Goal: Find contact information: Find contact information

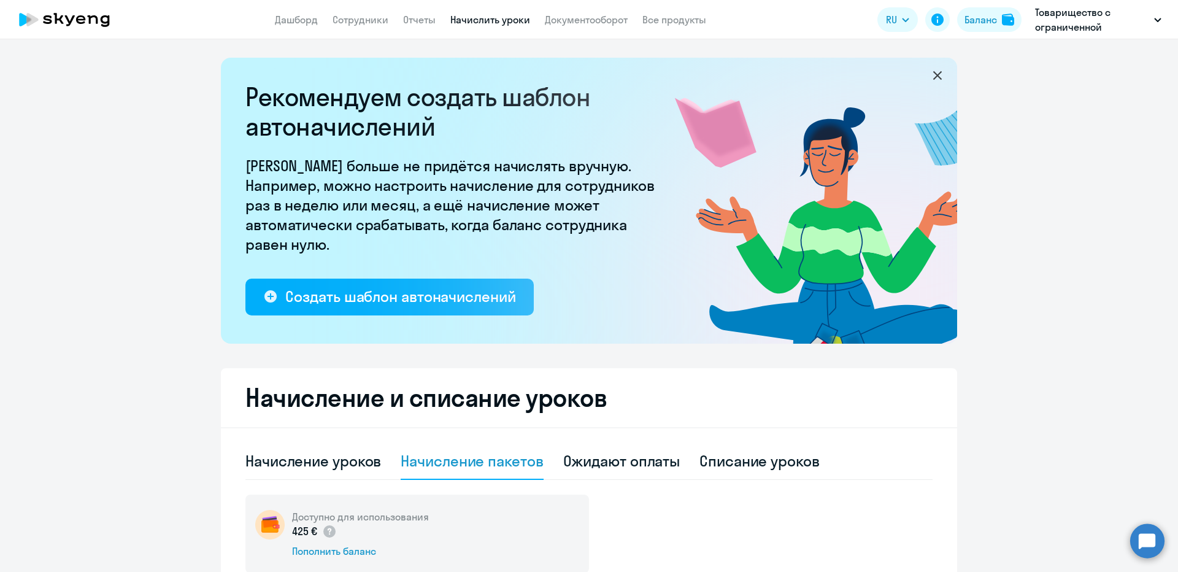
select select "10"
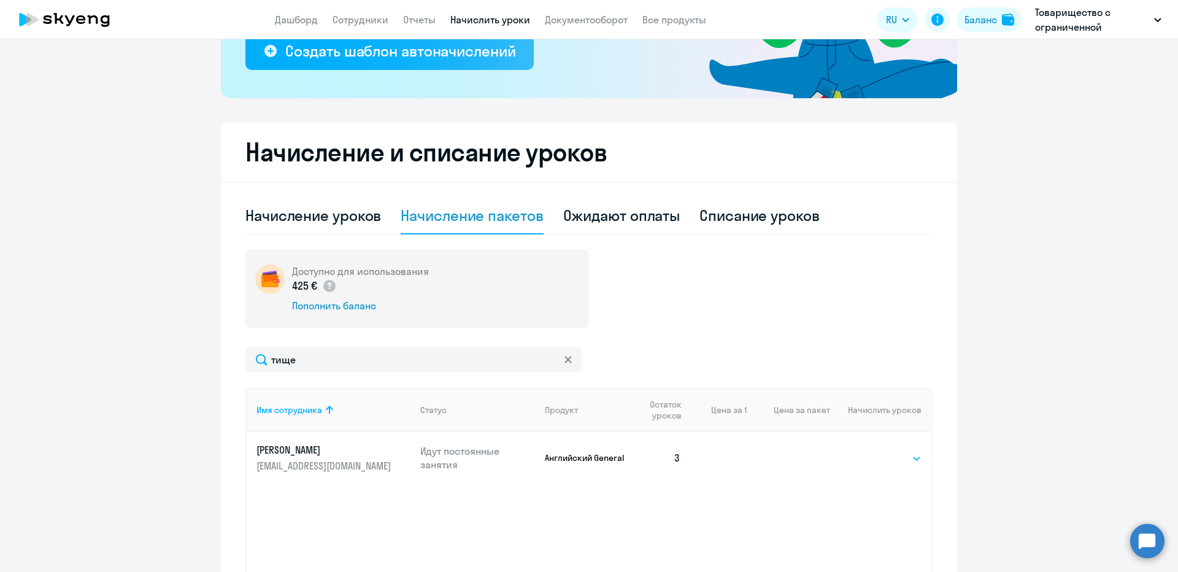
type input "тище"
drag, startPoint x: 889, startPoint y: 452, endPoint x: 887, endPoint y: 462, distance: 10.6
click at [889, 452] on select "Выбрать 4 8 16 32 64" at bounding box center [896, 458] width 50 height 15
select select "16"
click at [871, 451] on select "Выбрать 4 8 16 32 64" at bounding box center [896, 458] width 50 height 15
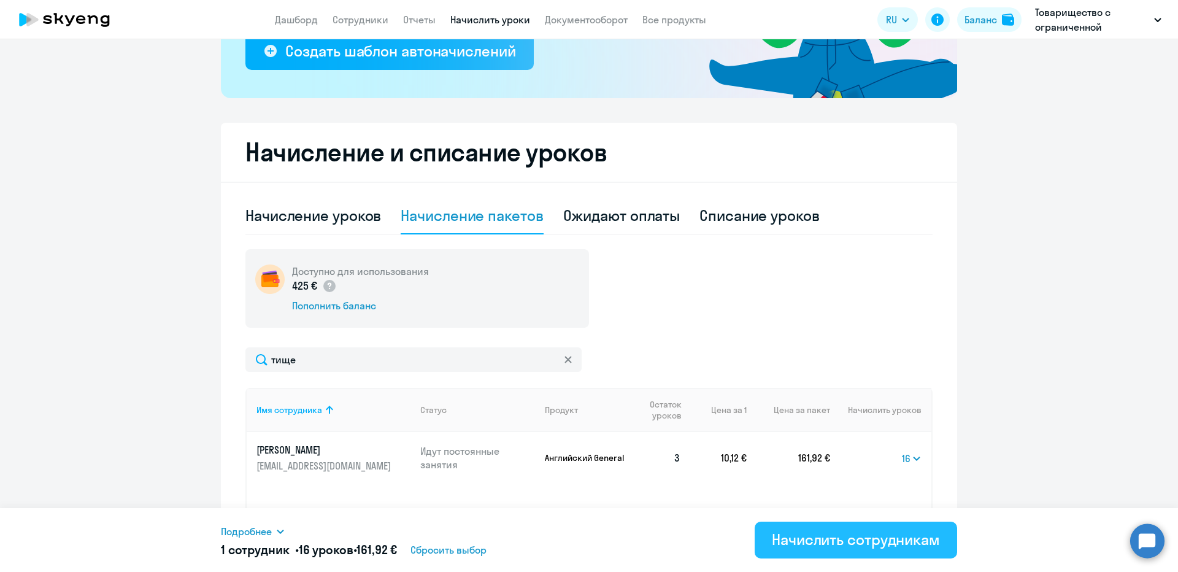
click at [816, 553] on button "Начислить сотрудникам" at bounding box center [855, 539] width 202 height 37
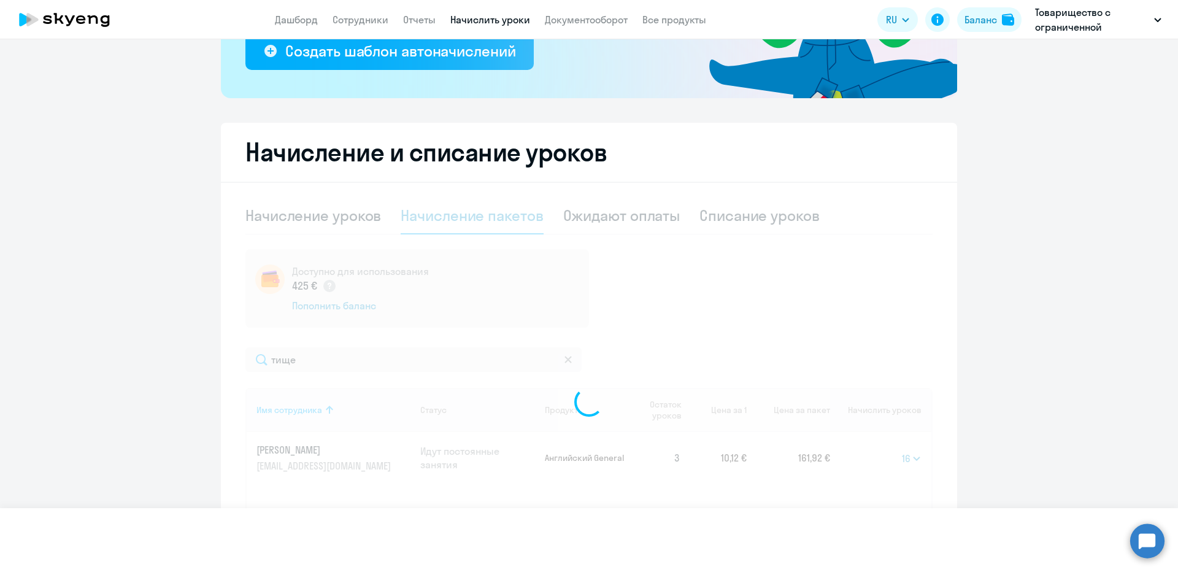
select select
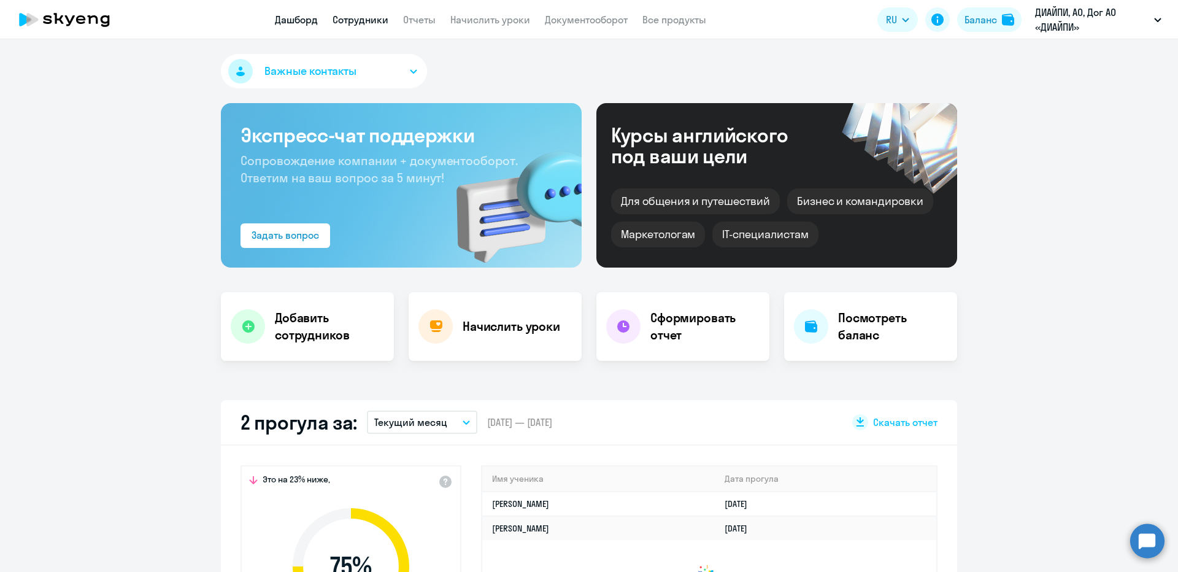
click at [332, 24] on link "Сотрудники" at bounding box center [360, 19] width 56 height 12
select select "30"
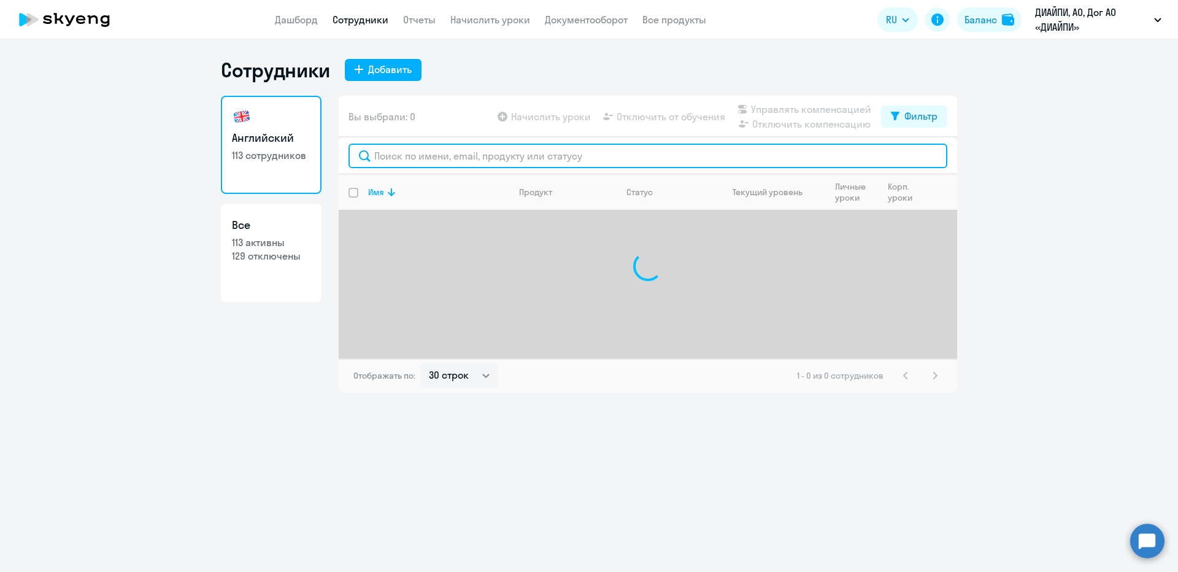
click at [424, 162] on input "text" at bounding box center [647, 156] width 599 height 25
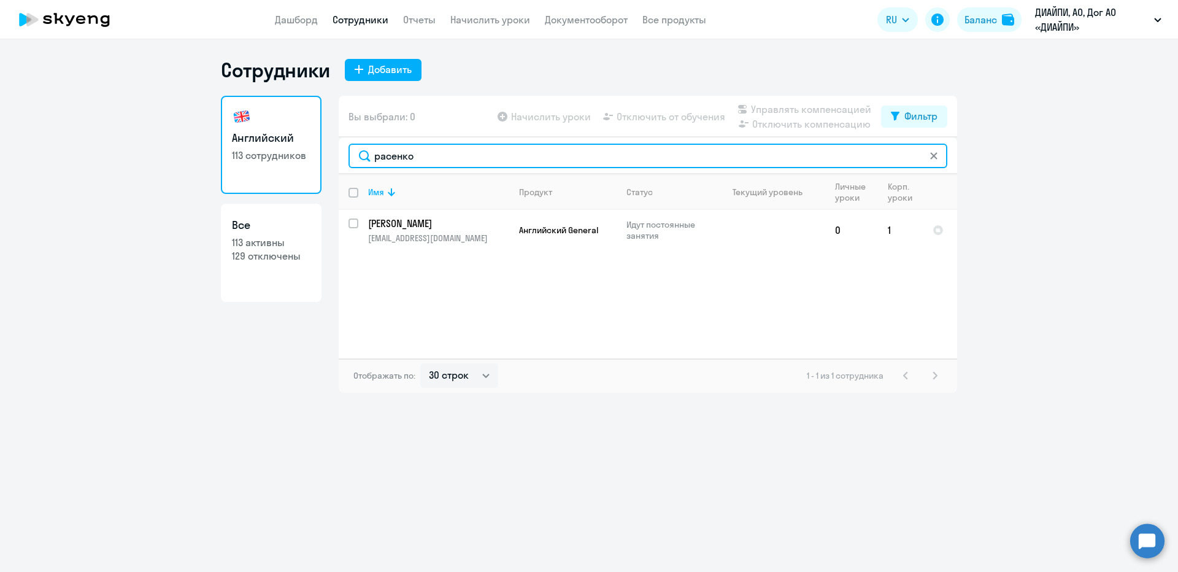
type input "расенко"
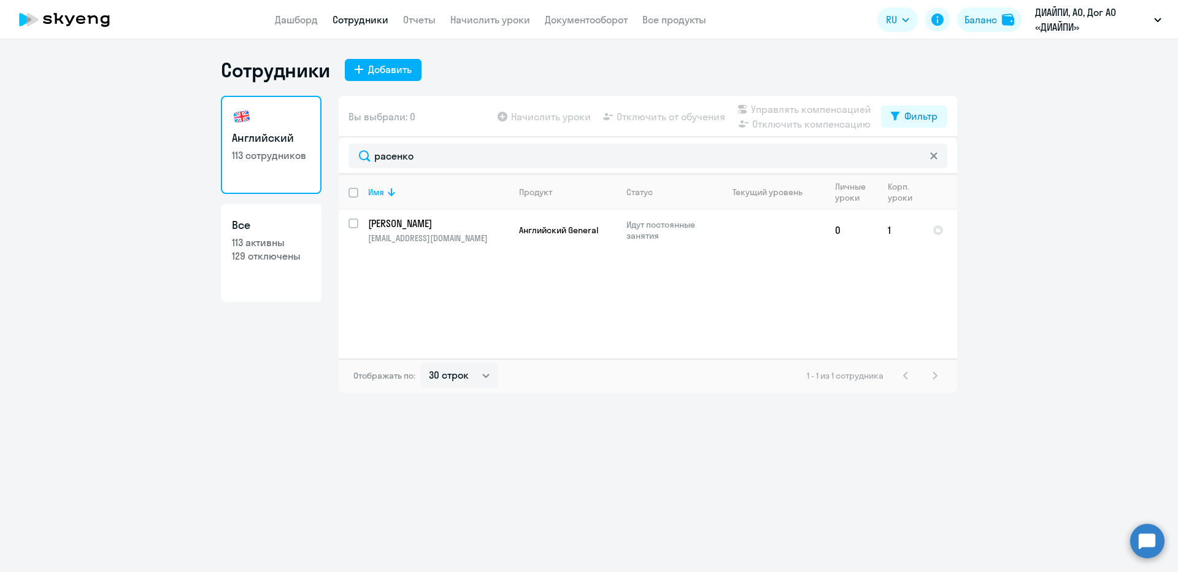
click at [494, 12] on app-header "Дашборд Сотрудники Отчеты Начислить уроки Документооборот Все продукты Дашборд …" at bounding box center [589, 19] width 1178 height 39
click at [492, 20] on link "Начислить уроки" at bounding box center [490, 19] width 80 height 12
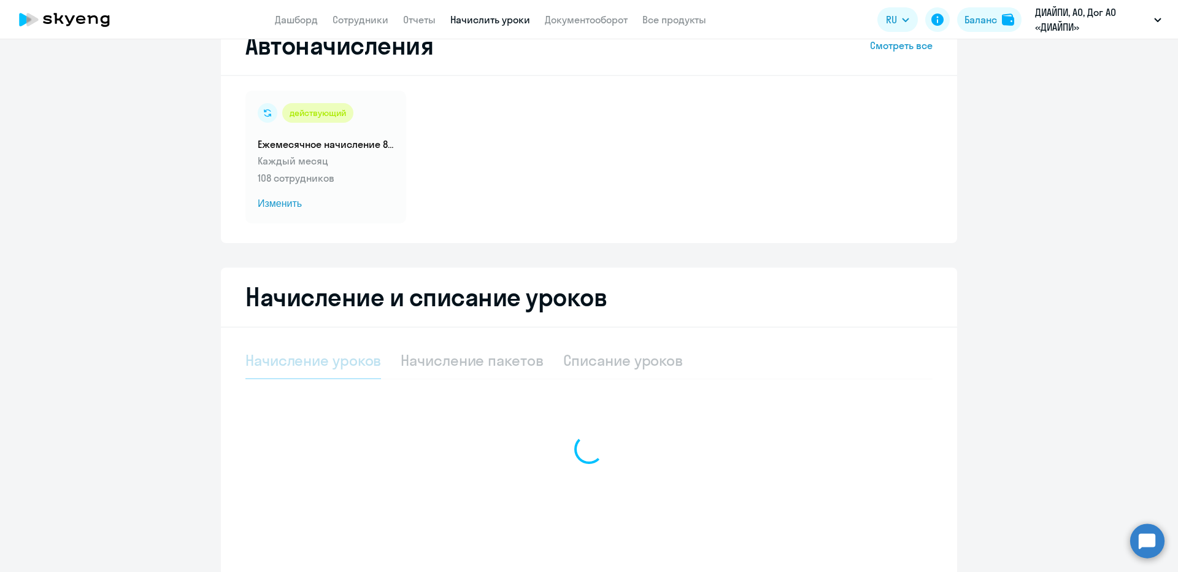
select select "10"
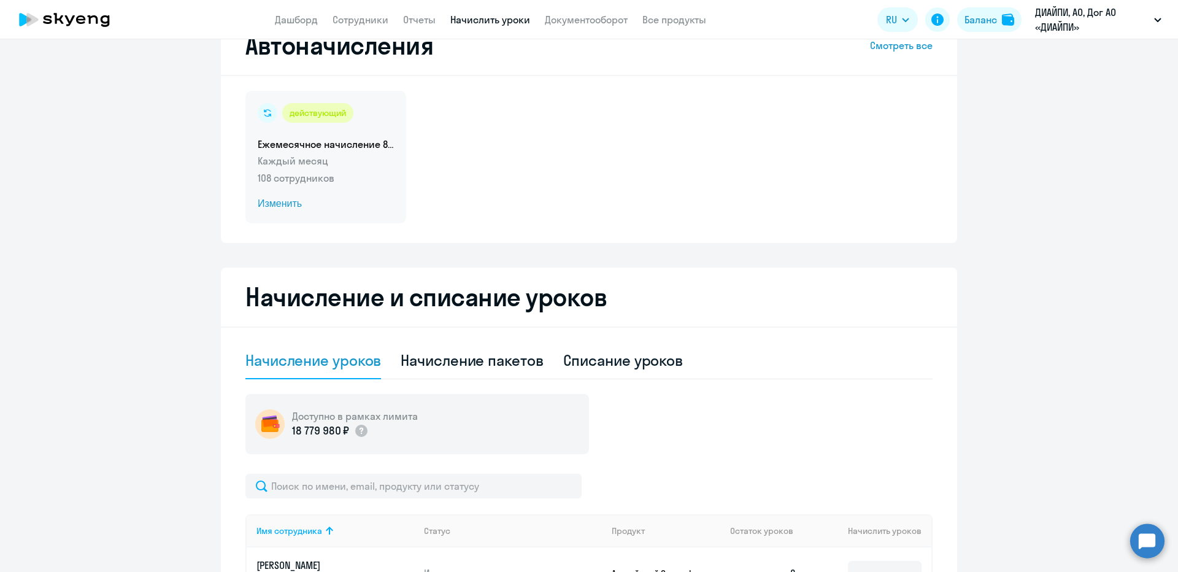
scroll to position [94, 0]
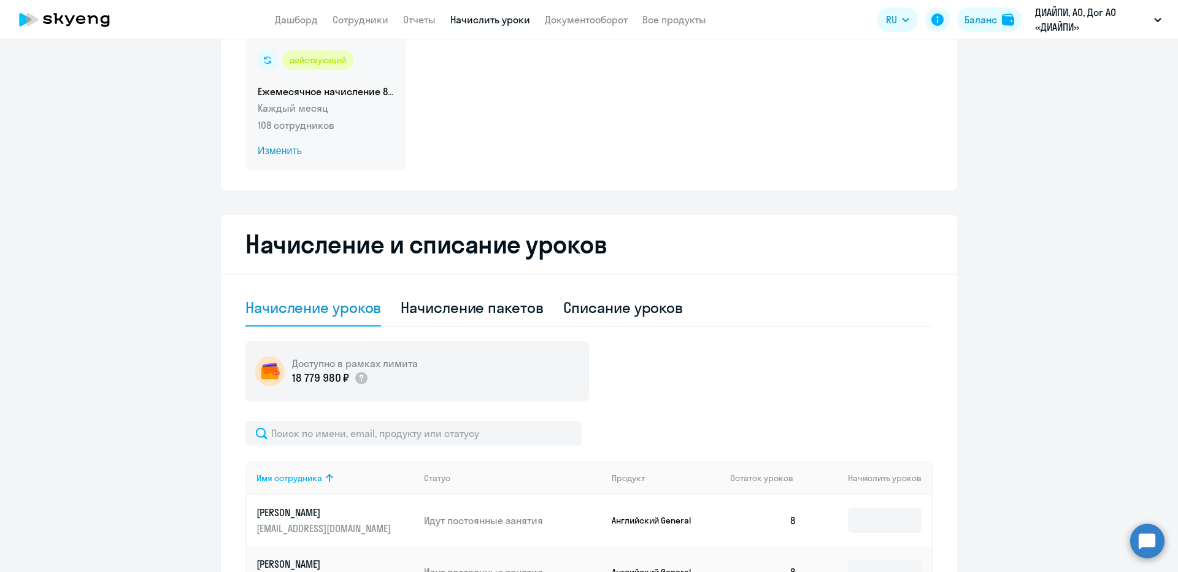
click at [360, 113] on p "Каждый месяц" at bounding box center [326, 108] width 136 height 15
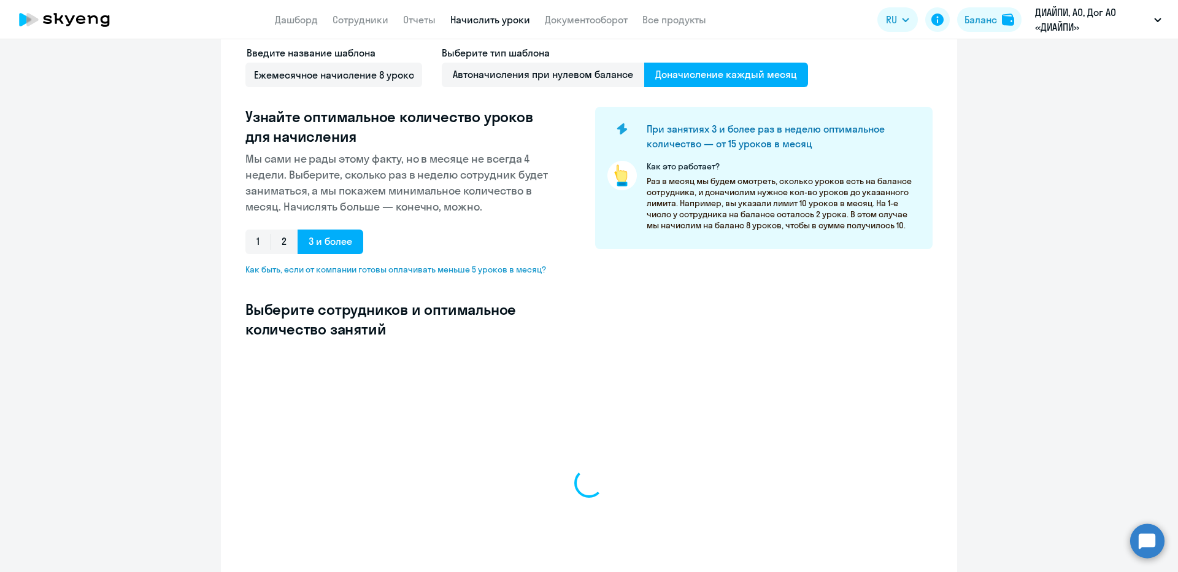
select select "10"
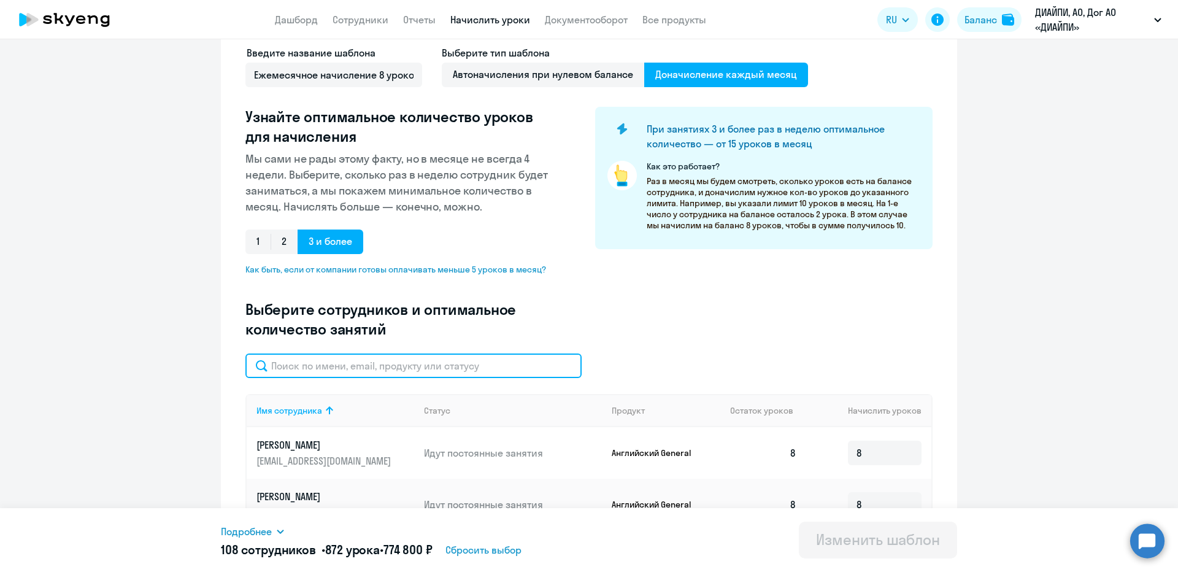
click at [378, 371] on input "text" at bounding box center [413, 365] width 336 height 25
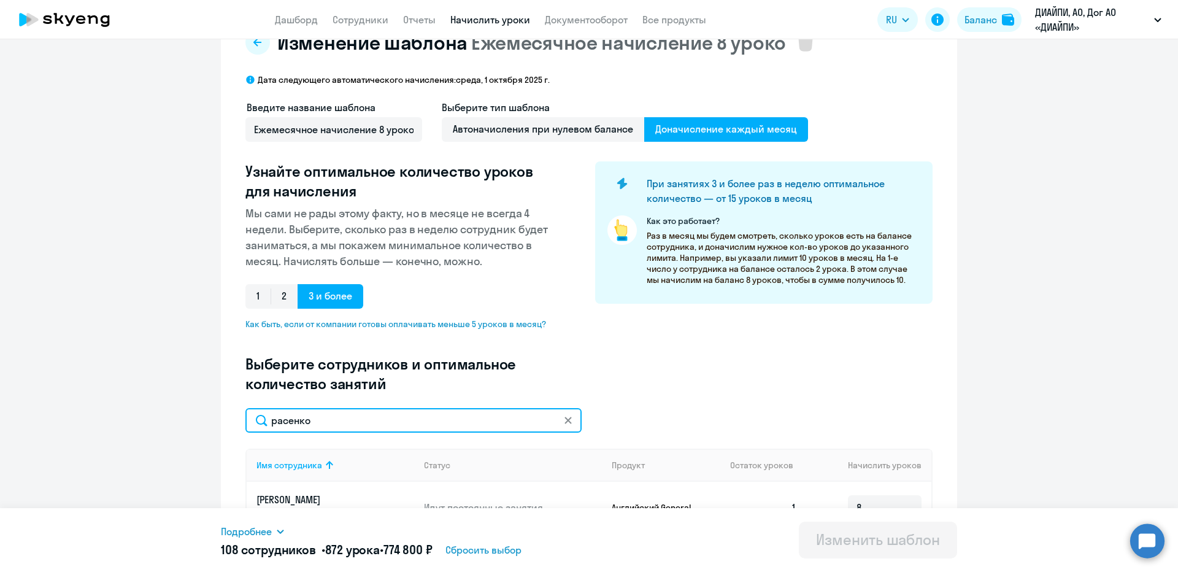
scroll to position [61, 0]
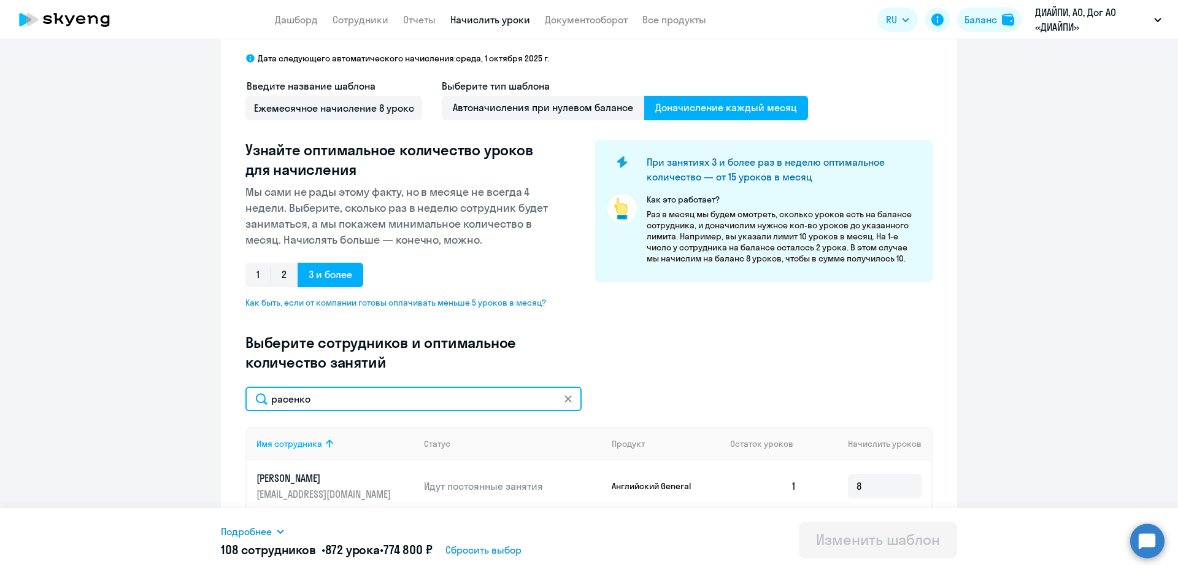
type input "расенко"
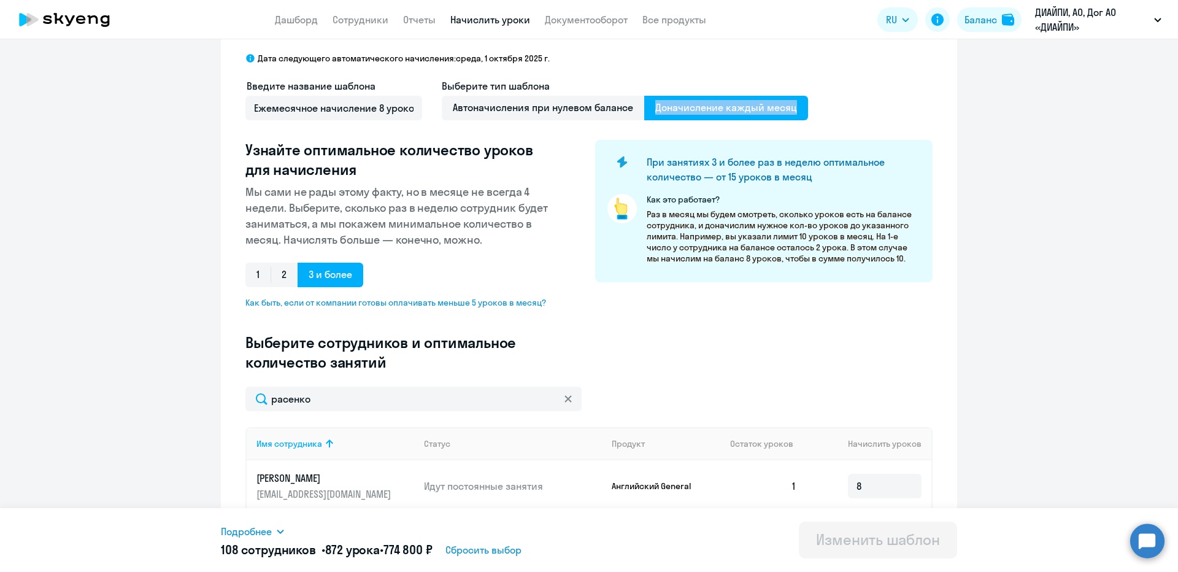
copy span "Доначисление каждый месяц"
drag, startPoint x: 646, startPoint y: 104, endPoint x: 796, endPoint y: 108, distance: 149.7
click at [796, 108] on span "Доначисление каждый месяц" at bounding box center [726, 108] width 164 height 25
drag, startPoint x: 445, startPoint y: 101, endPoint x: 640, endPoint y: 116, distance: 196.3
click at [640, 116] on div "Автоначисления при нулевом балансе Доначисление каждый месяц" at bounding box center [625, 108] width 366 height 25
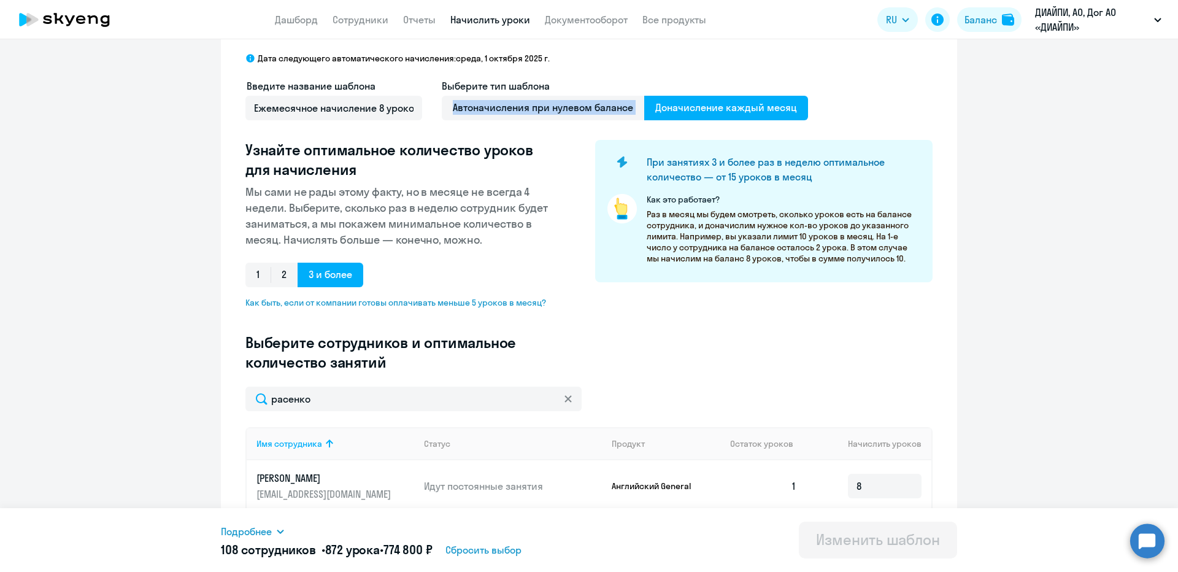
copy div "Автоначисления при нулевом балансе"
click at [477, 25] on link "Начислить уроки" at bounding box center [490, 19] width 80 height 12
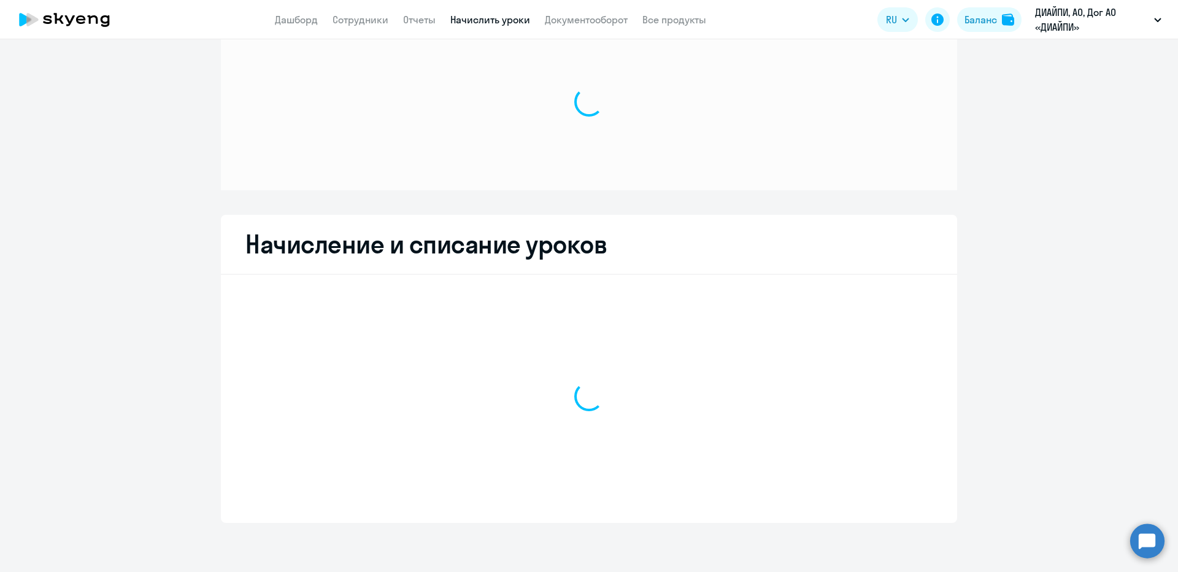
scroll to position [44, 0]
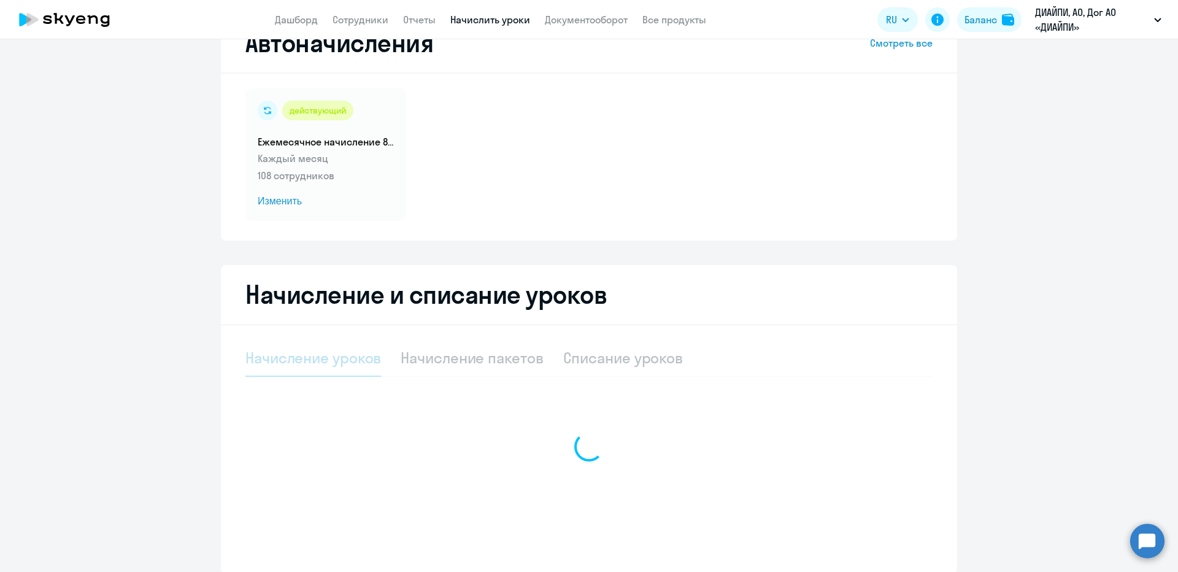
select select "10"
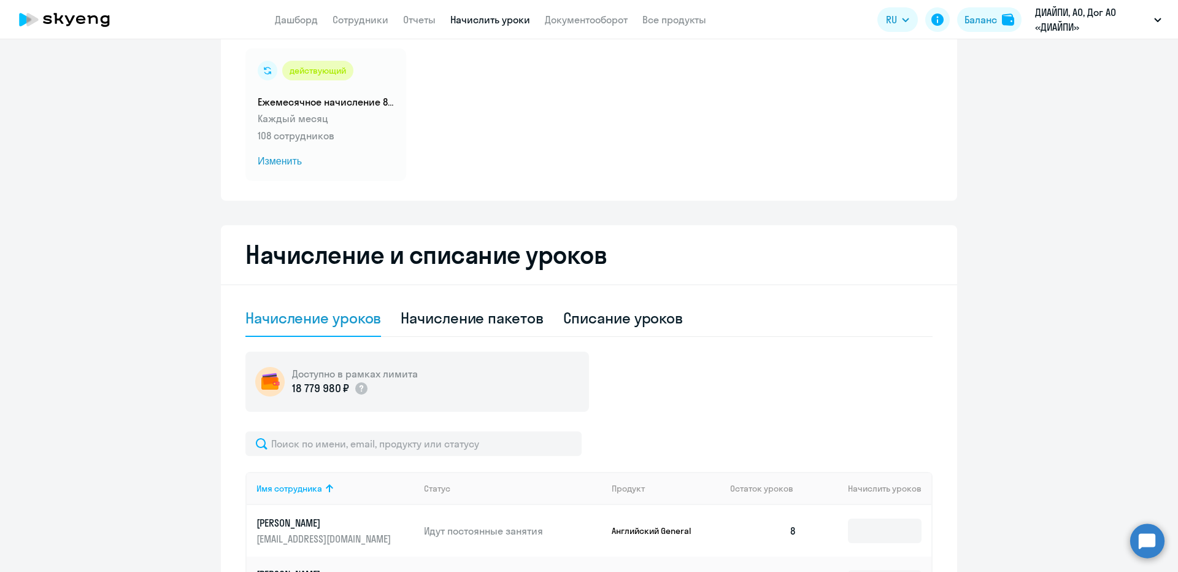
scroll to position [105, 0]
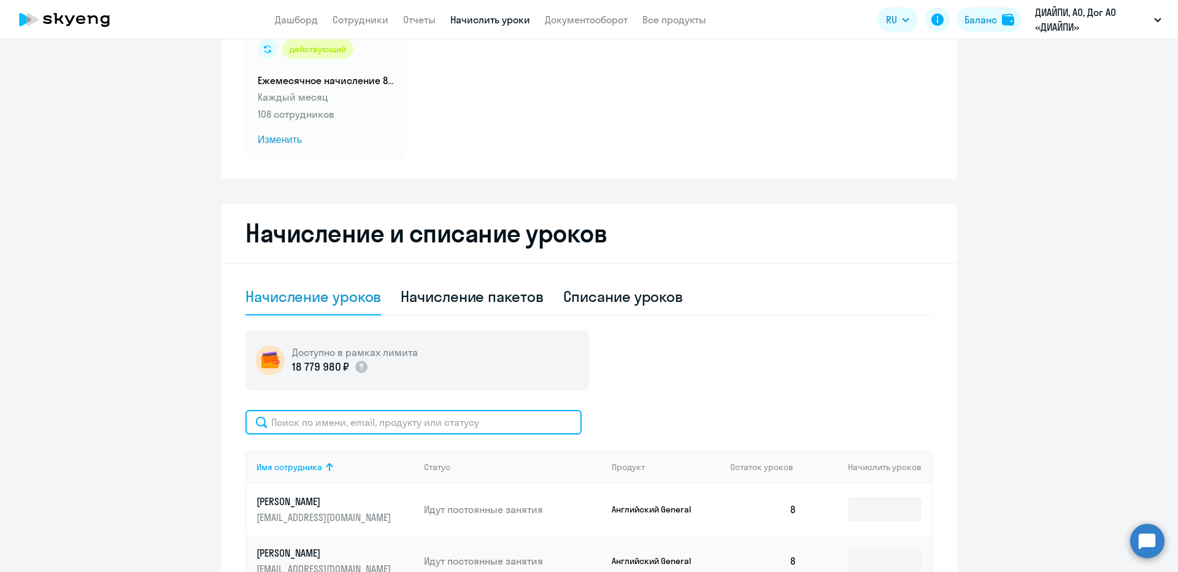
click at [351, 410] on input "text" at bounding box center [413, 422] width 336 height 25
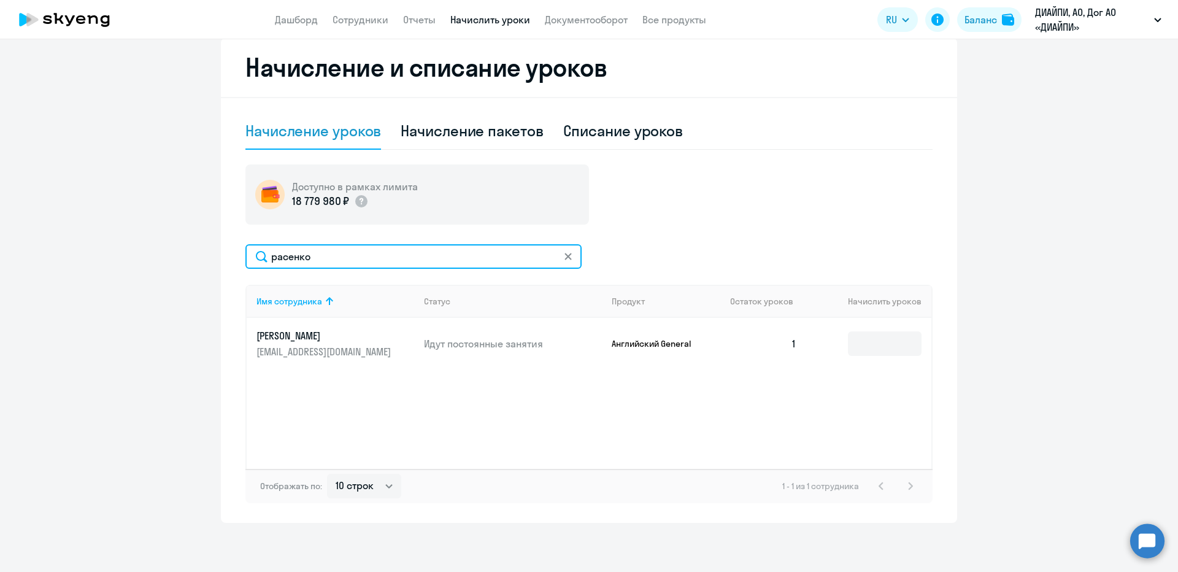
scroll to position [271, 0]
type input "расенко"
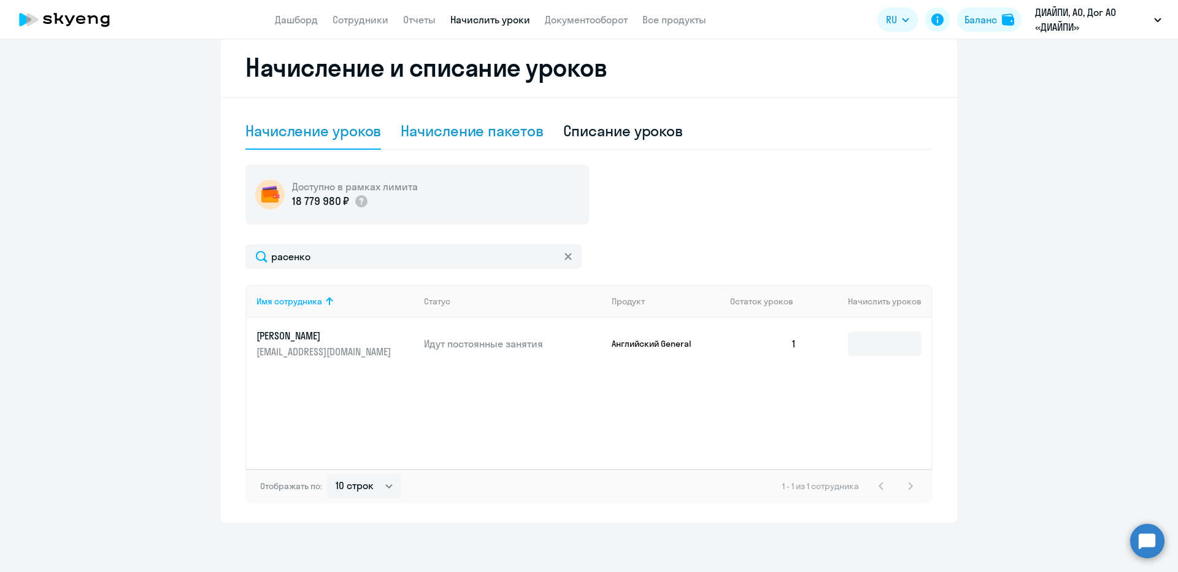
click at [470, 120] on div "Начисление пакетов" at bounding box center [472, 131] width 142 height 37
select select "10"
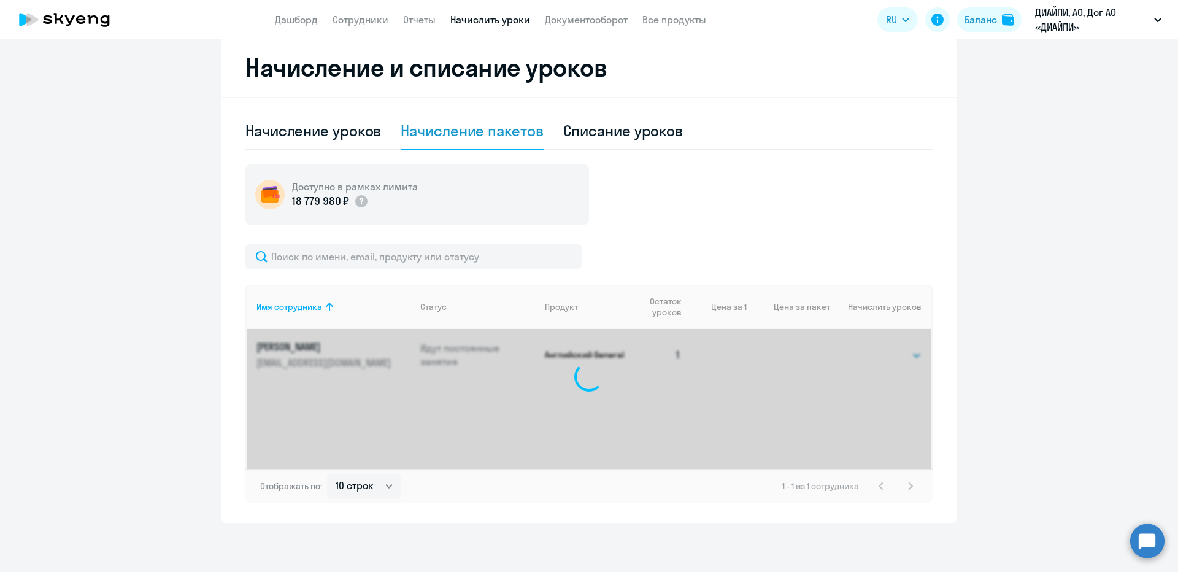
click at [389, 242] on div "Доступно в рамках лимита 18 779 980 ₽ Имя сотрудника Статус Продукт Остаток уро…" at bounding box center [588, 333] width 687 height 339
click at [385, 259] on input "text" at bounding box center [413, 256] width 336 height 25
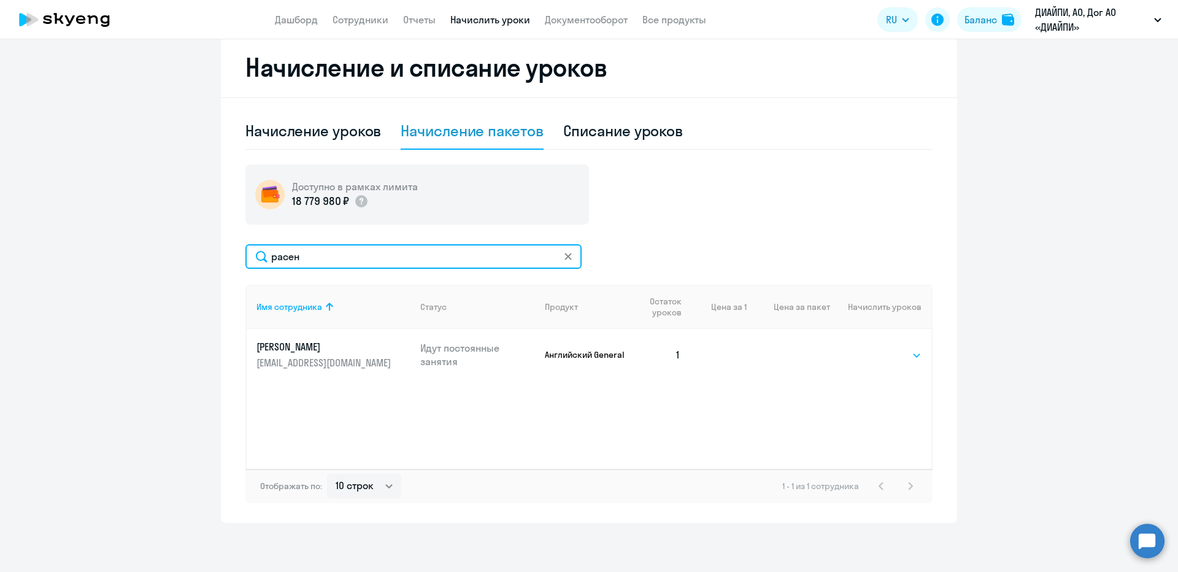
type input "расен"
click at [900, 358] on select "Выбрать 4 8 16 32 64 96 128" at bounding box center [896, 355] width 50 height 15
select select "8"
click at [871, 348] on select "Выбрать 4 8 16 32 64 96 128" at bounding box center [896, 355] width 50 height 15
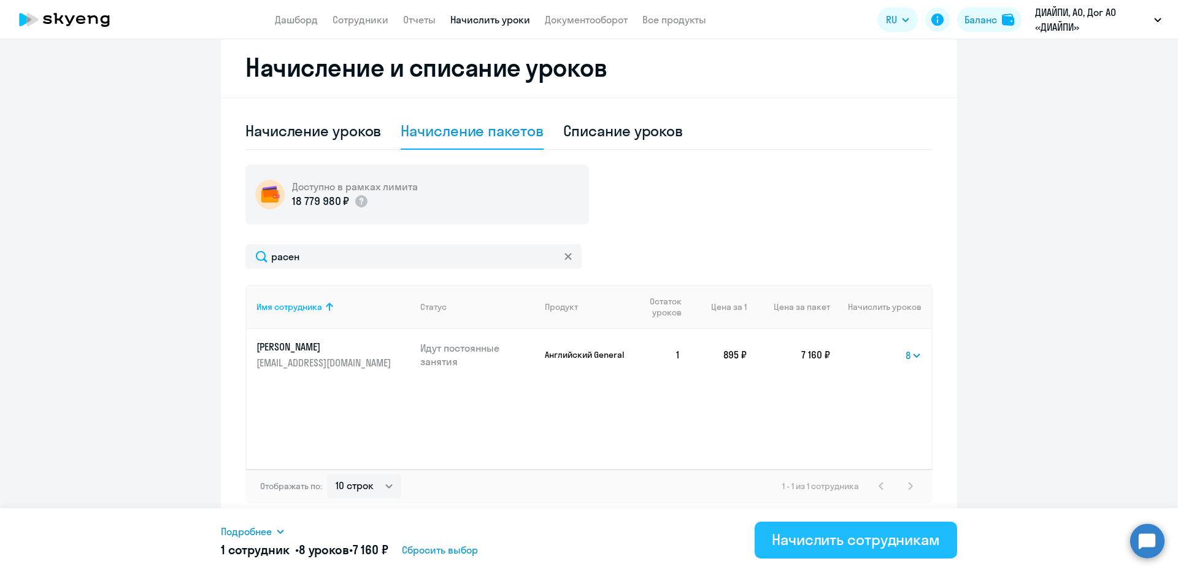
click at [812, 548] on div "Начислить сотрудникам" at bounding box center [856, 539] width 168 height 20
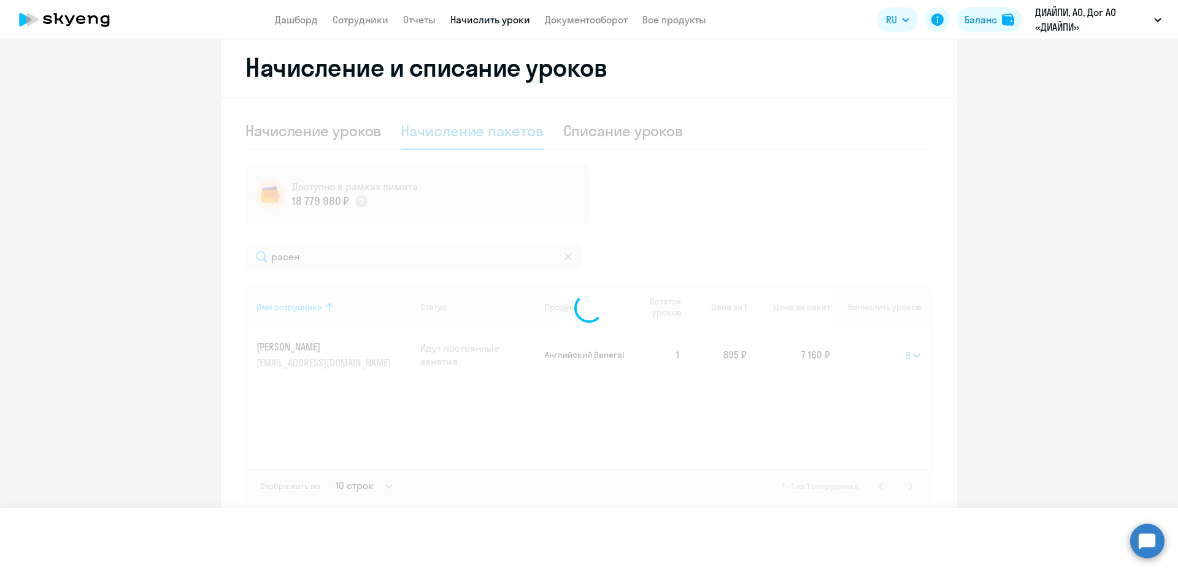
select select
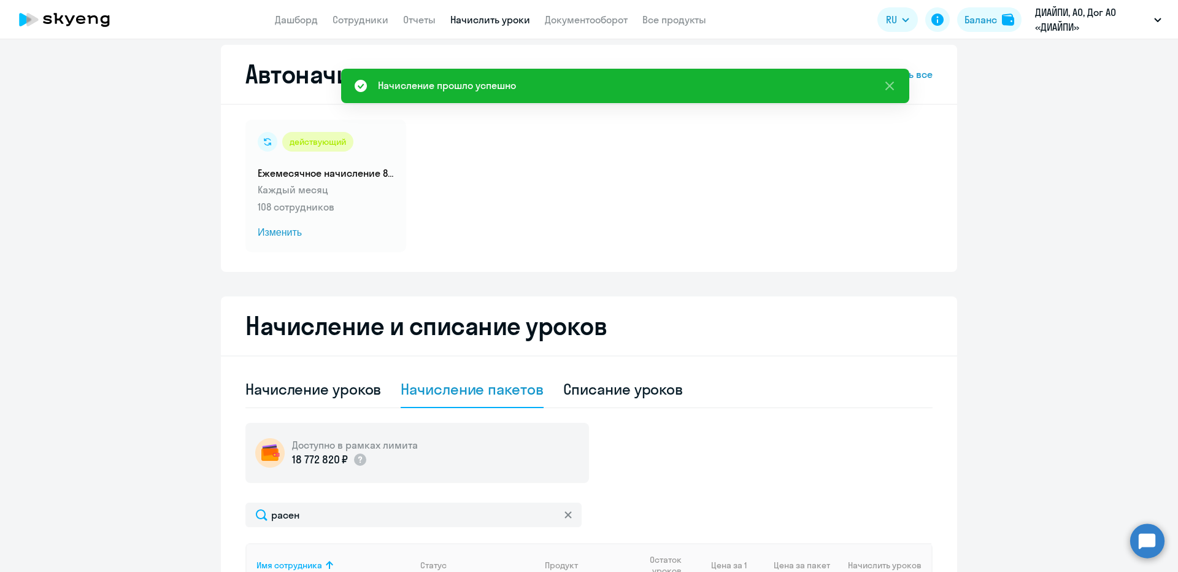
scroll to position [0, 0]
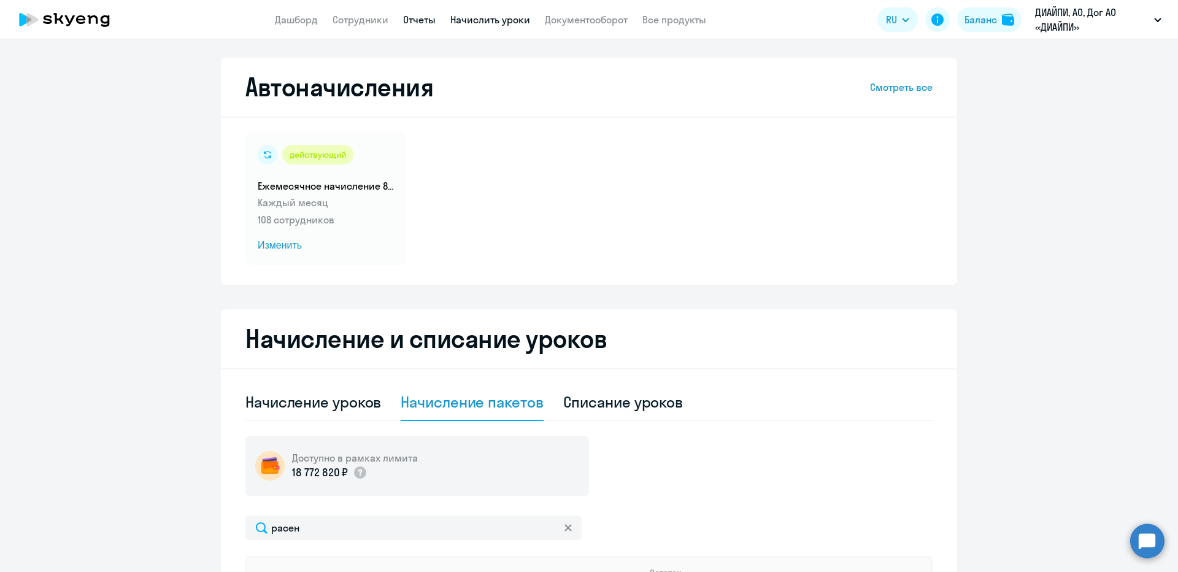
click at [423, 21] on link "Отчеты" at bounding box center [419, 19] width 33 height 12
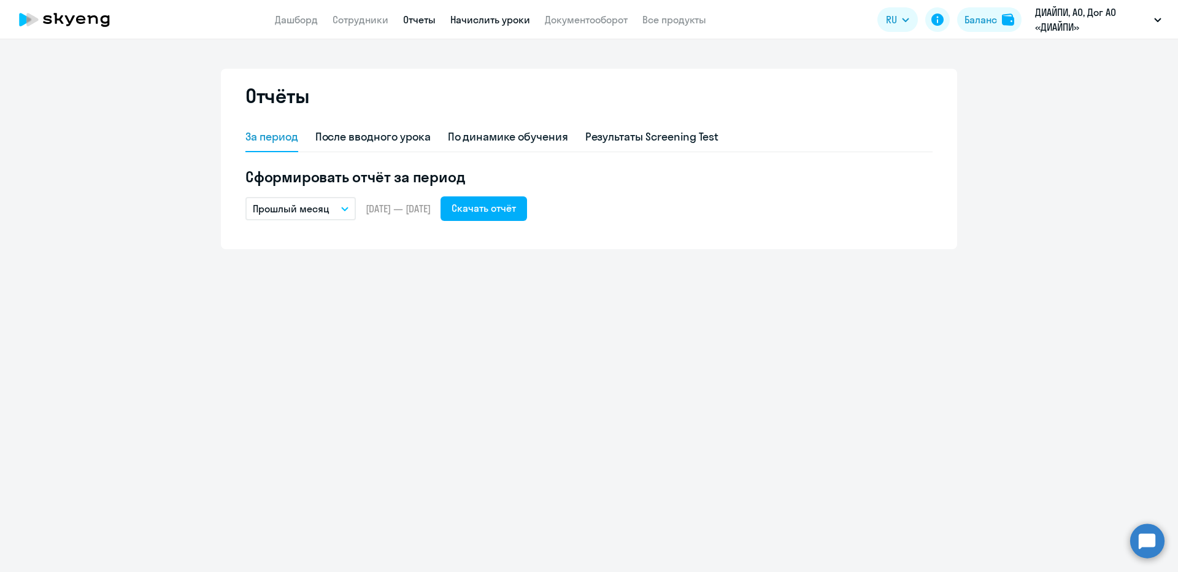
click at [476, 25] on link "Начислить уроки" at bounding box center [490, 19] width 80 height 12
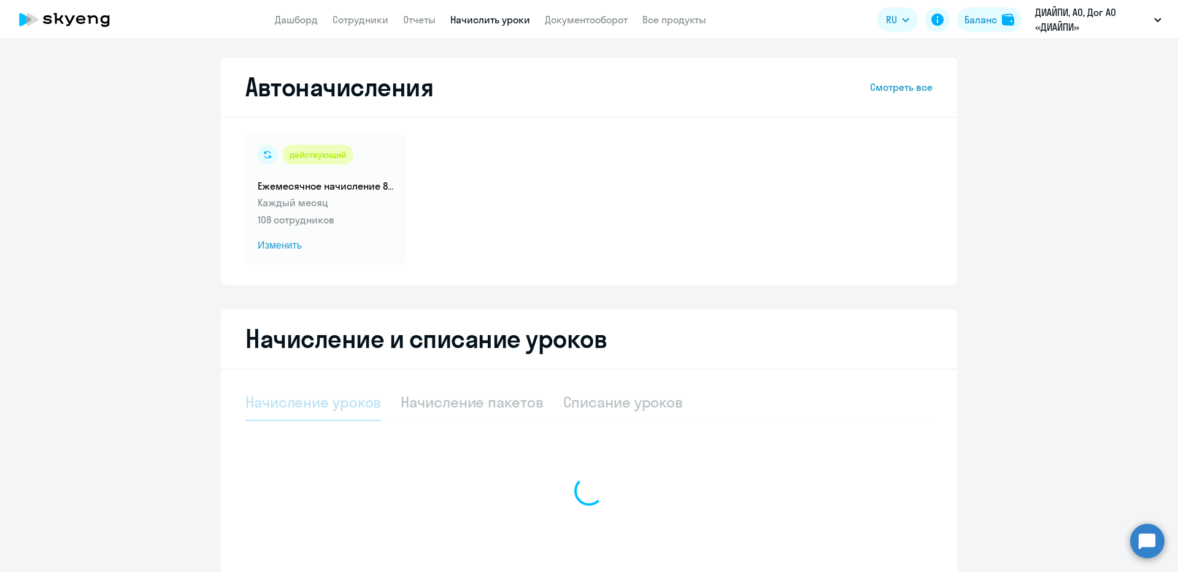
click at [372, 28] on app-header "Дашборд Сотрудники Отчеты Начислить уроки Документооборот Все продукты Дашборд …" at bounding box center [589, 19] width 1178 height 39
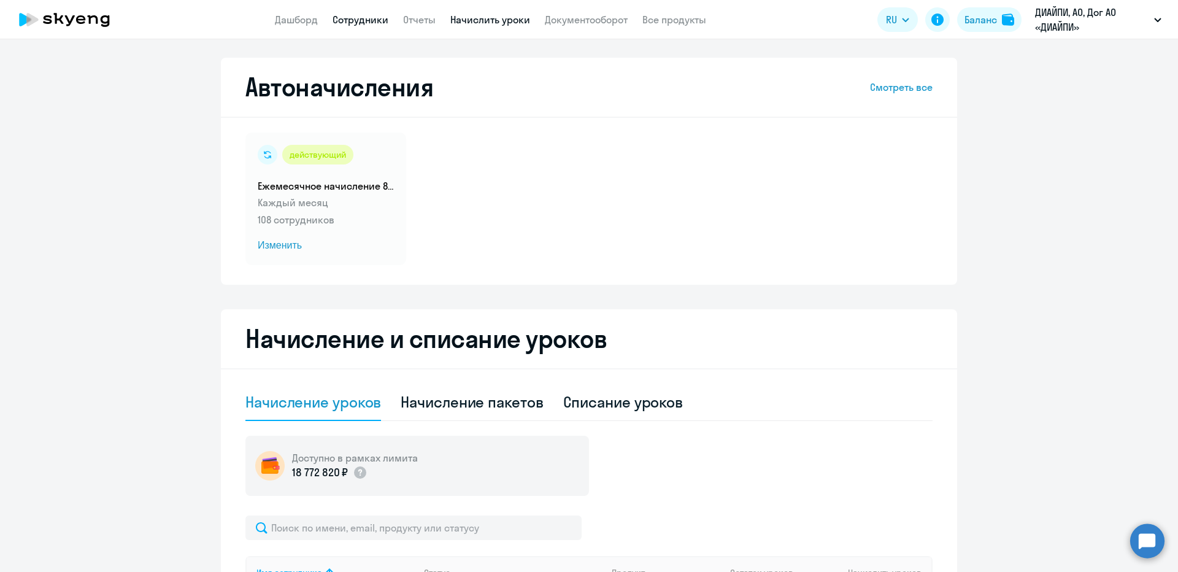
click at [368, 24] on link "Сотрудники" at bounding box center [360, 19] width 56 height 12
select select "30"
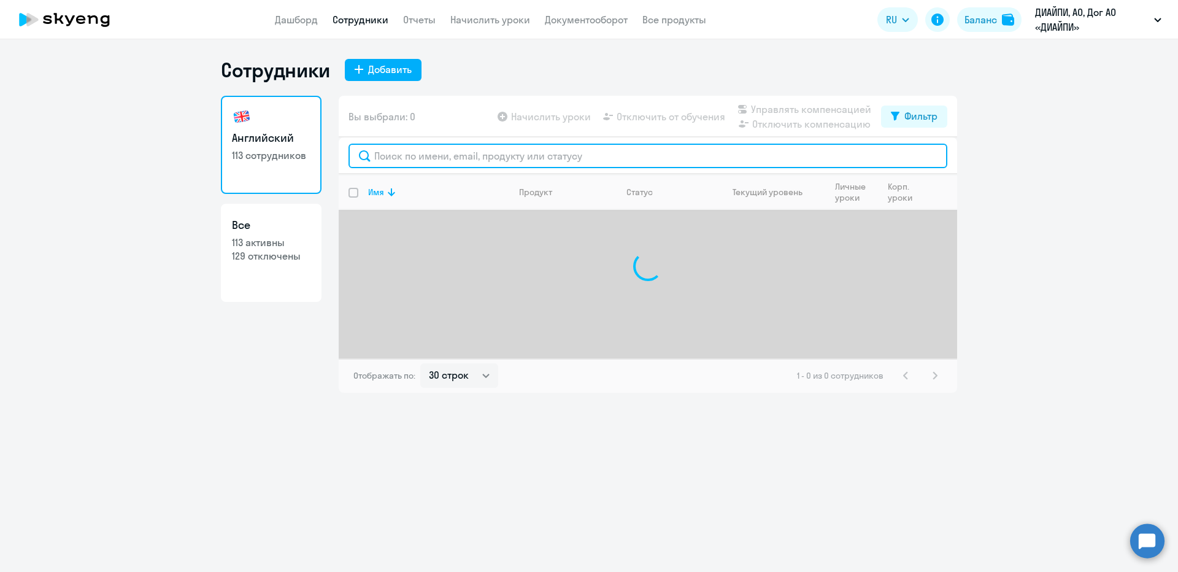
click at [381, 161] on input "text" at bounding box center [647, 156] width 599 height 25
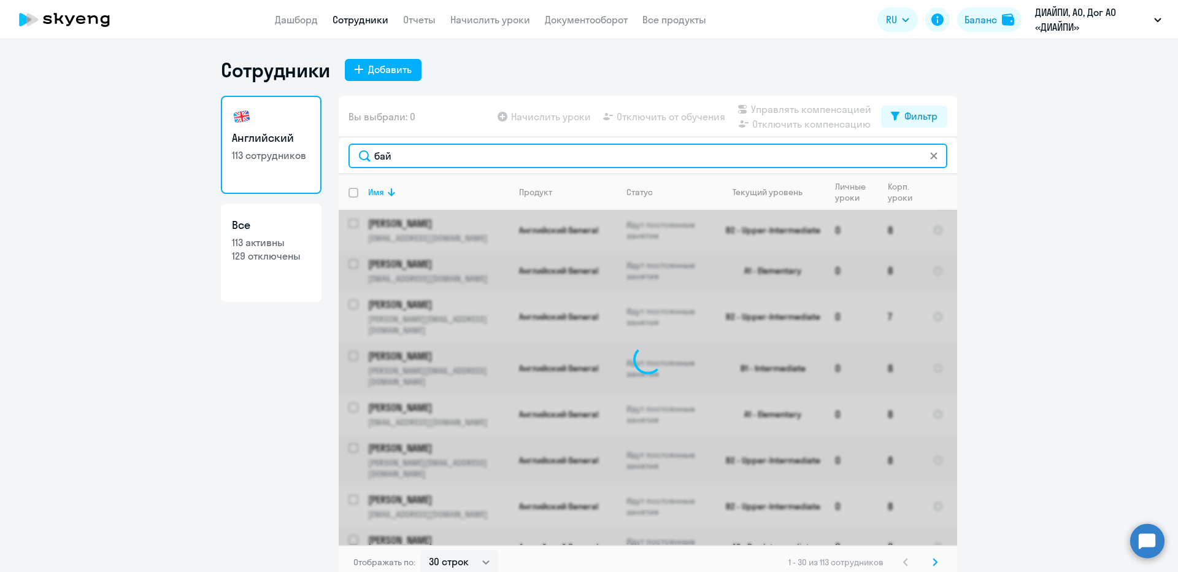
click at [403, 156] on input "бай" at bounding box center [647, 156] width 599 height 25
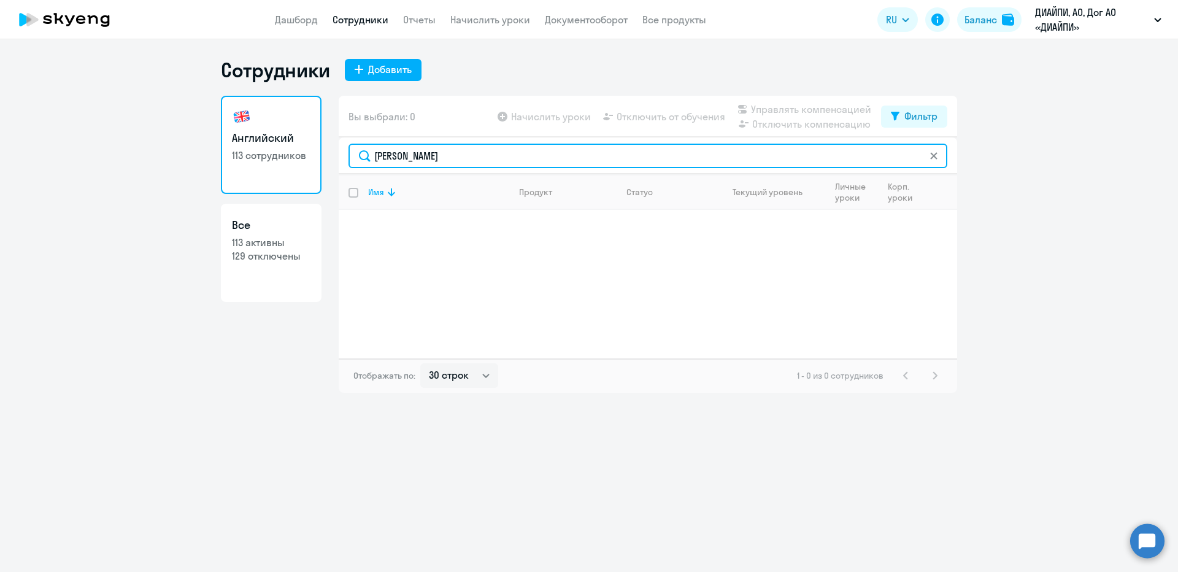
type input "[PERSON_NAME]"
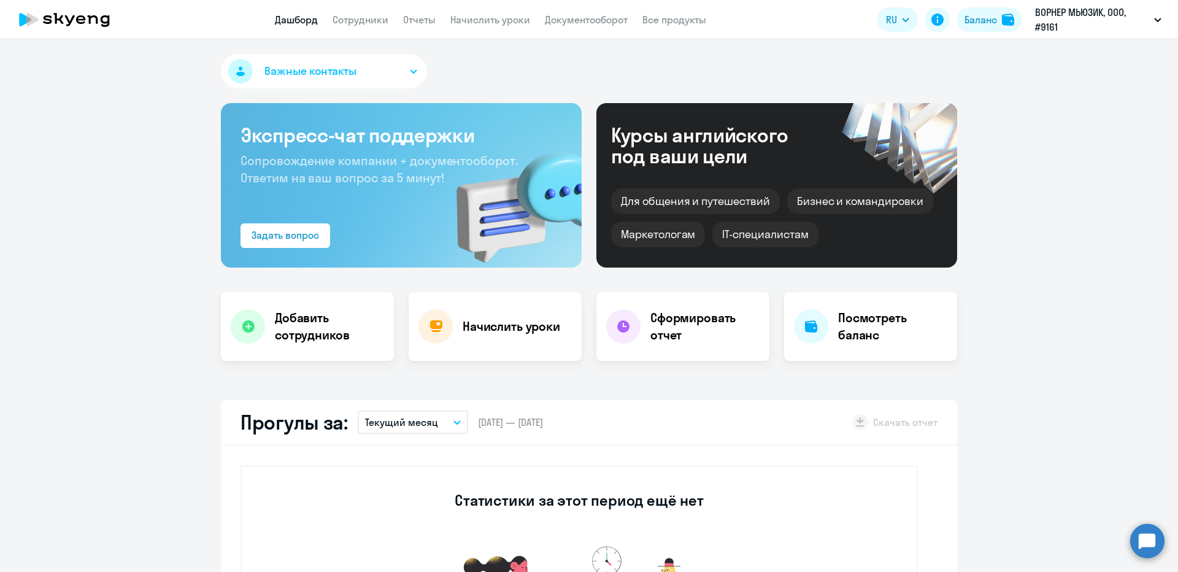
click at [470, 13] on app-menu-item-link "Начислить уроки" at bounding box center [490, 19] width 80 height 15
click at [470, 14] on link "Начислить уроки" at bounding box center [490, 19] width 80 height 12
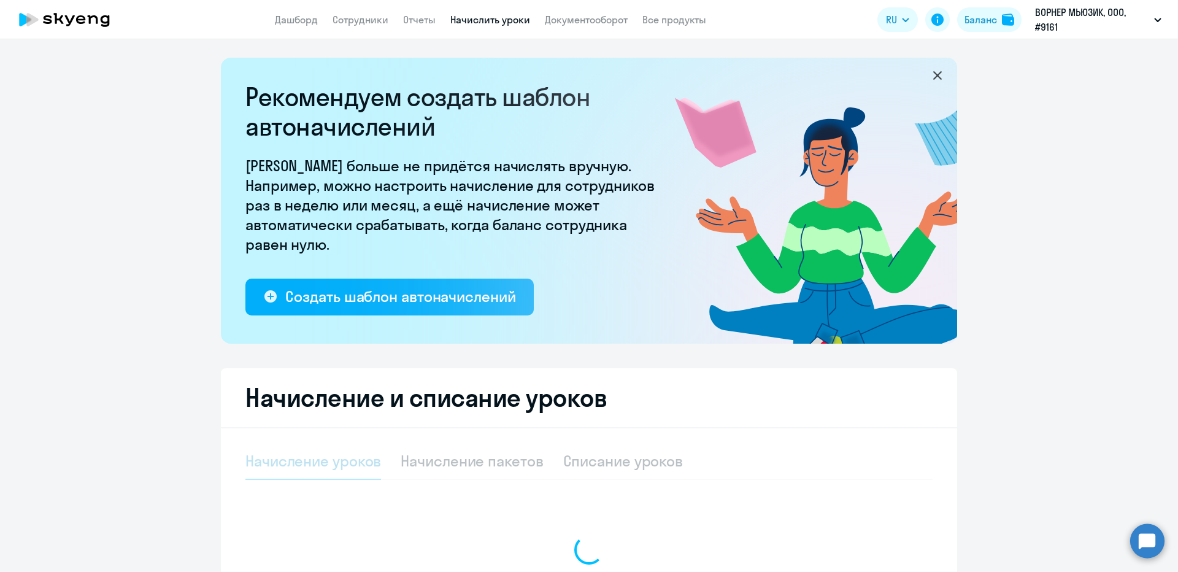
select select "10"
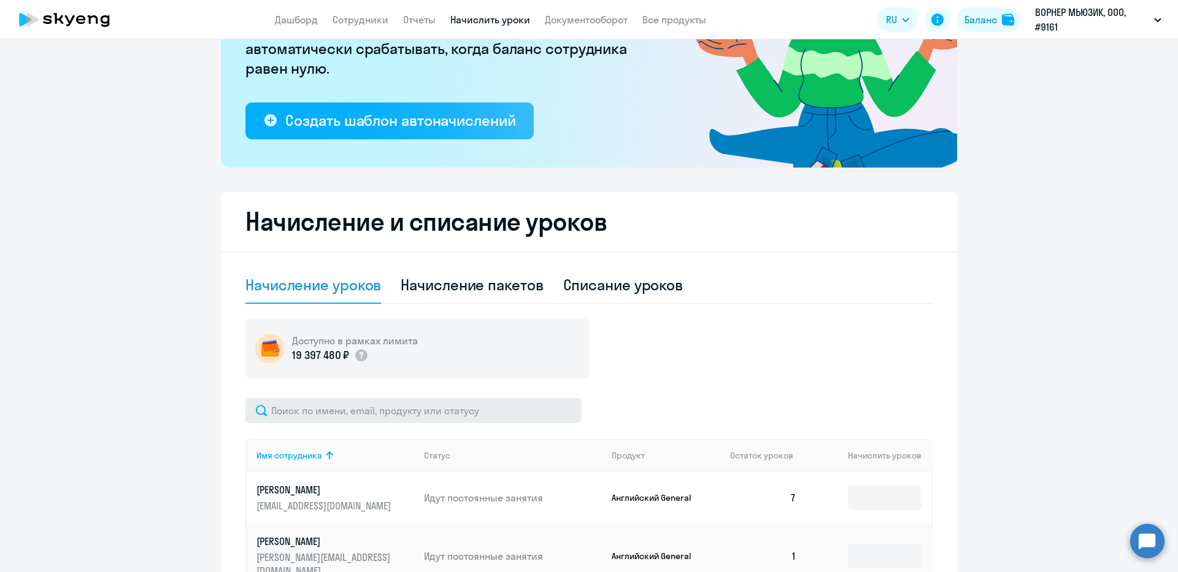
scroll to position [184, 0]
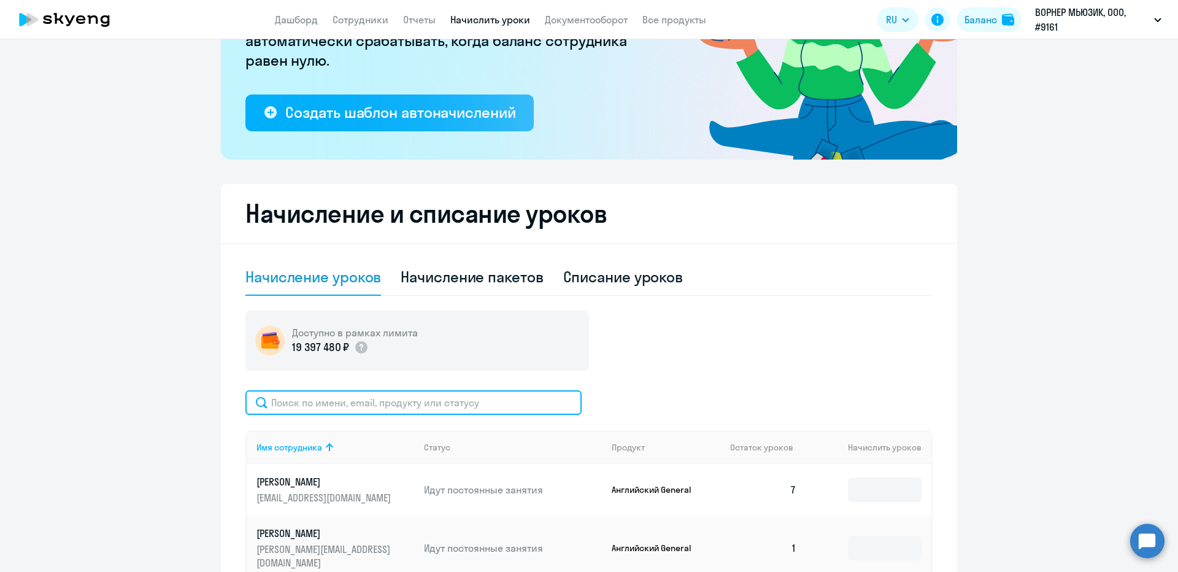
click at [380, 396] on input "text" at bounding box center [413, 402] width 336 height 25
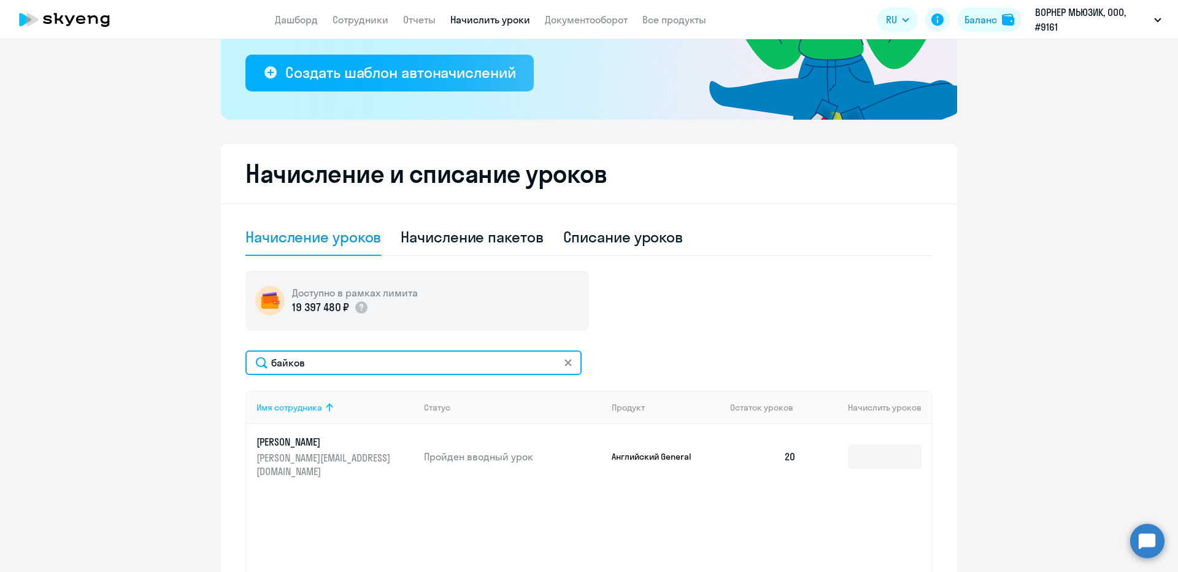
scroll to position [245, 0]
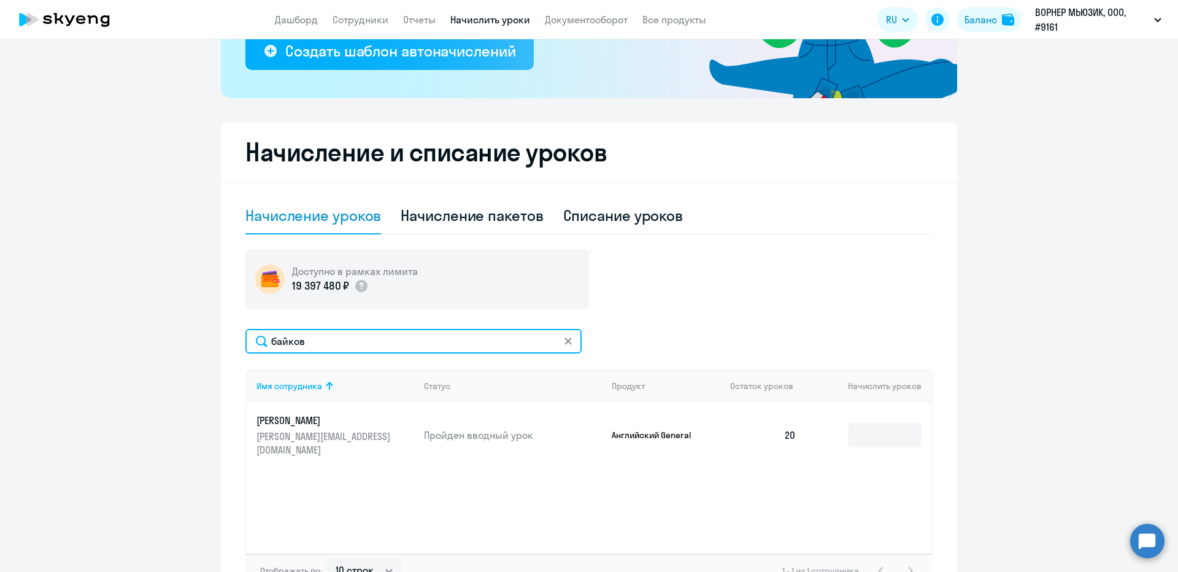
type input "байков"
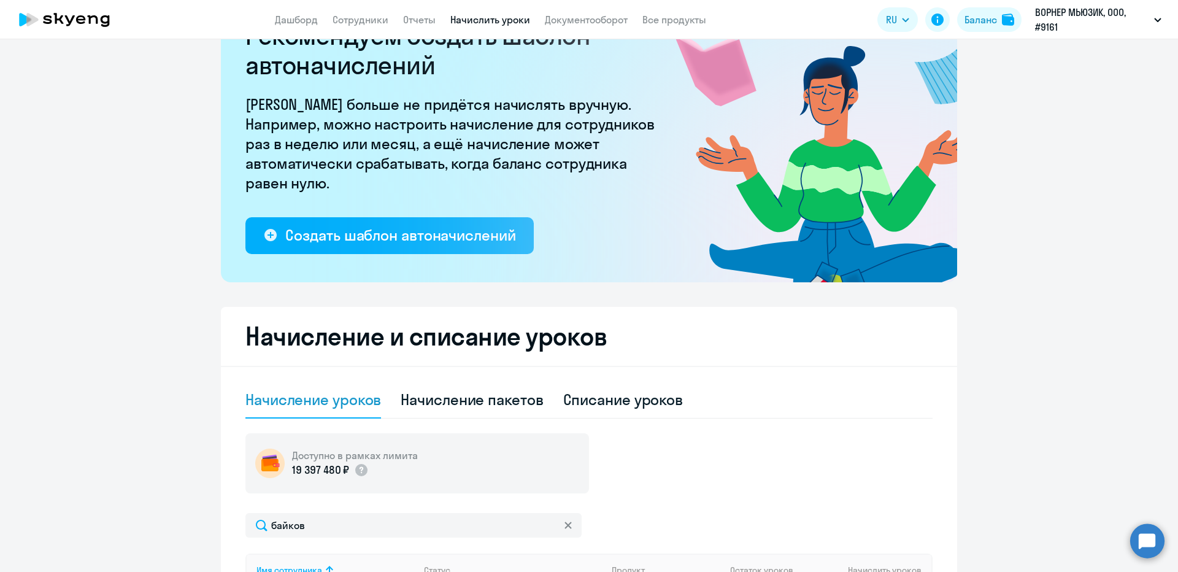
click at [359, 6] on app-header "Дашборд Сотрудники Отчеты Начислить уроки Документооборот Все продукты Дашборд …" at bounding box center [589, 19] width 1178 height 39
click at [360, 18] on link "Сотрудники" at bounding box center [360, 19] width 56 height 12
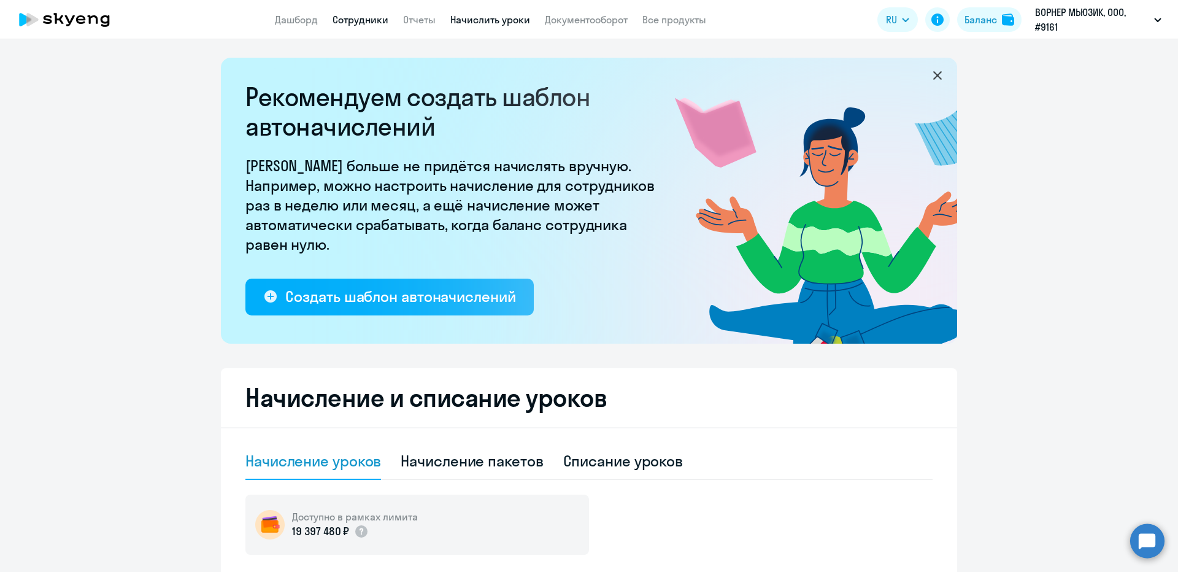
select select "30"
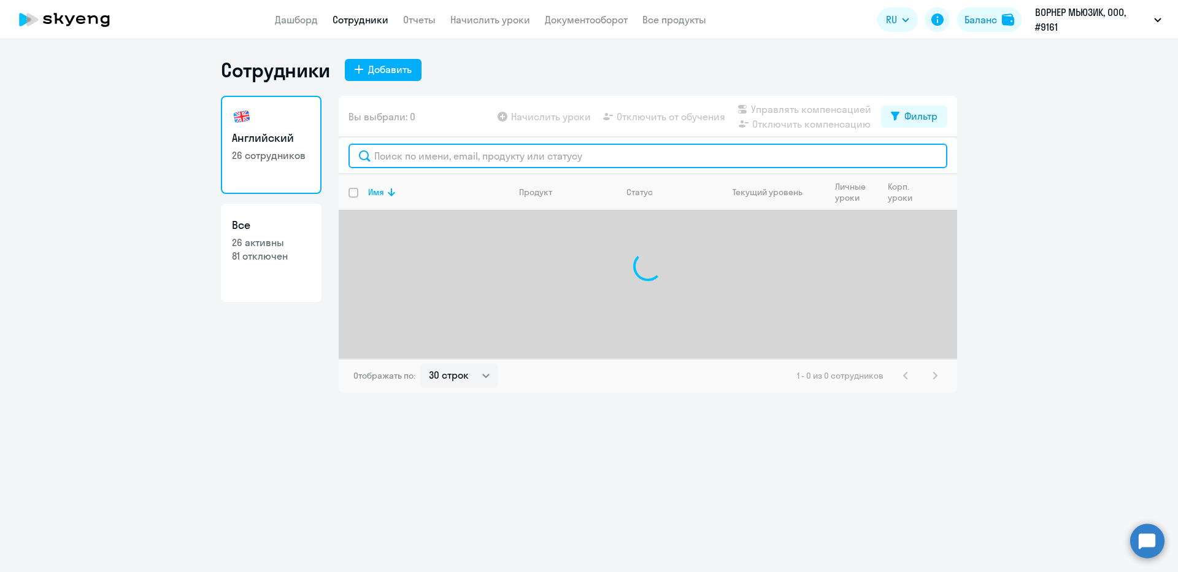
click at [445, 159] on input "text" at bounding box center [647, 156] width 599 height 25
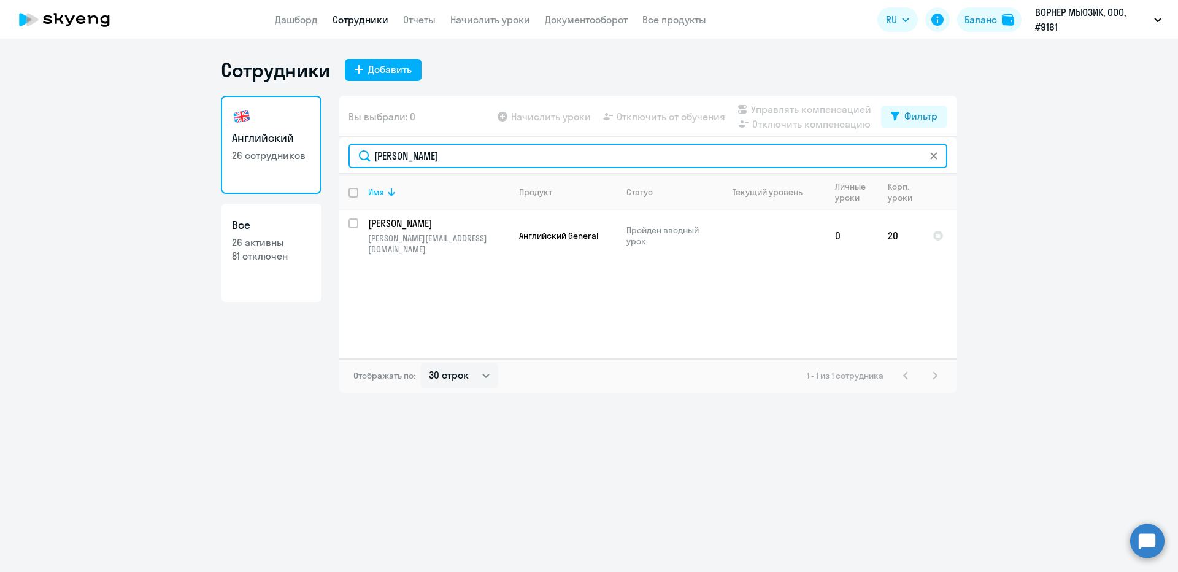
type input "[PERSON_NAME]"
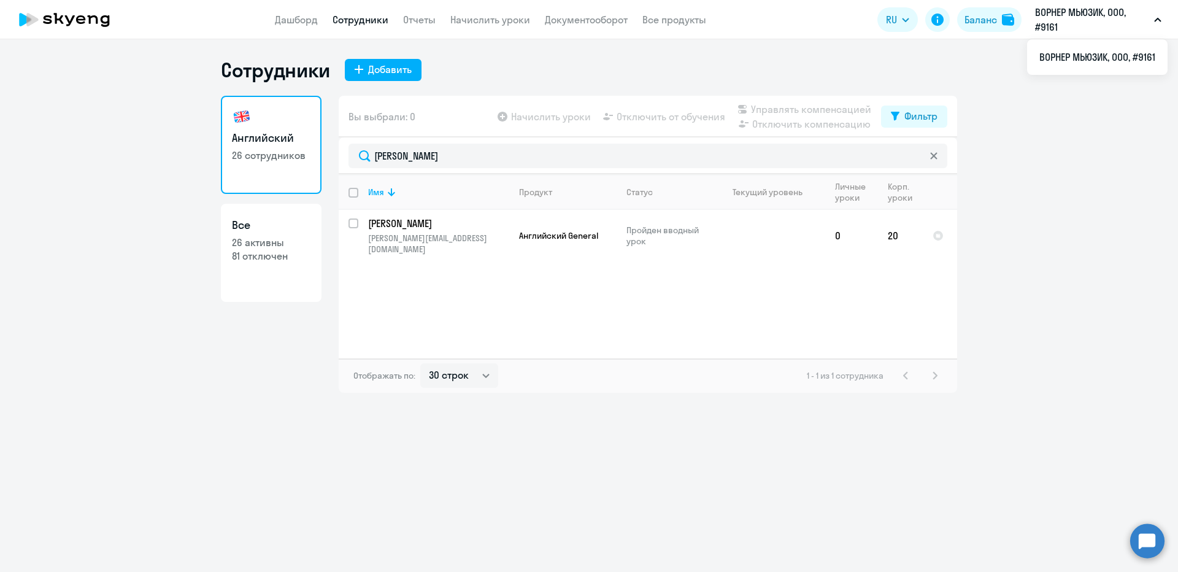
click at [907, 128] on div "Вы выбрали: 0 Начислить уроки Отключить от обучения Управлять компенсацией Откл…" at bounding box center [648, 117] width 618 height 42
click at [906, 118] on div "Фильтр" at bounding box center [920, 116] width 33 height 15
click at [926, 159] on span at bounding box center [926, 156] width 21 height 12
click at [916, 156] on input "checkbox" at bounding box center [916, 156] width 1 height 1
checkbox input "true"
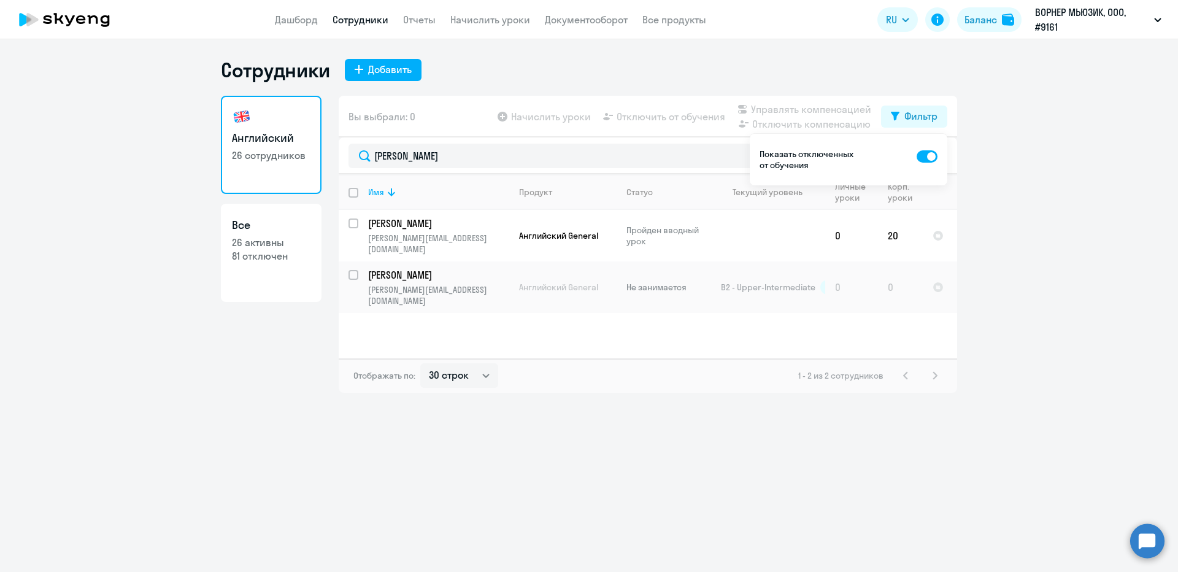
click at [1032, 182] on ng-component "Сотрудники Добавить Английский 26 сотрудников Все 26 активны 81 отключен Вы выб…" at bounding box center [589, 225] width 1178 height 335
click at [454, 225] on p "[PERSON_NAME]" at bounding box center [437, 223] width 139 height 13
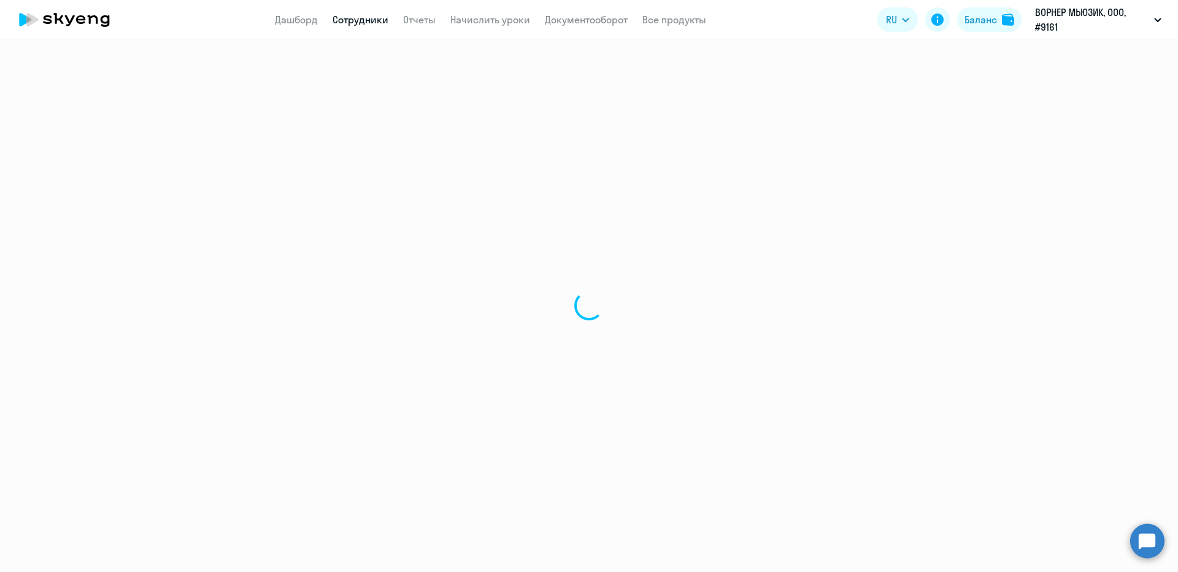
select select "english"
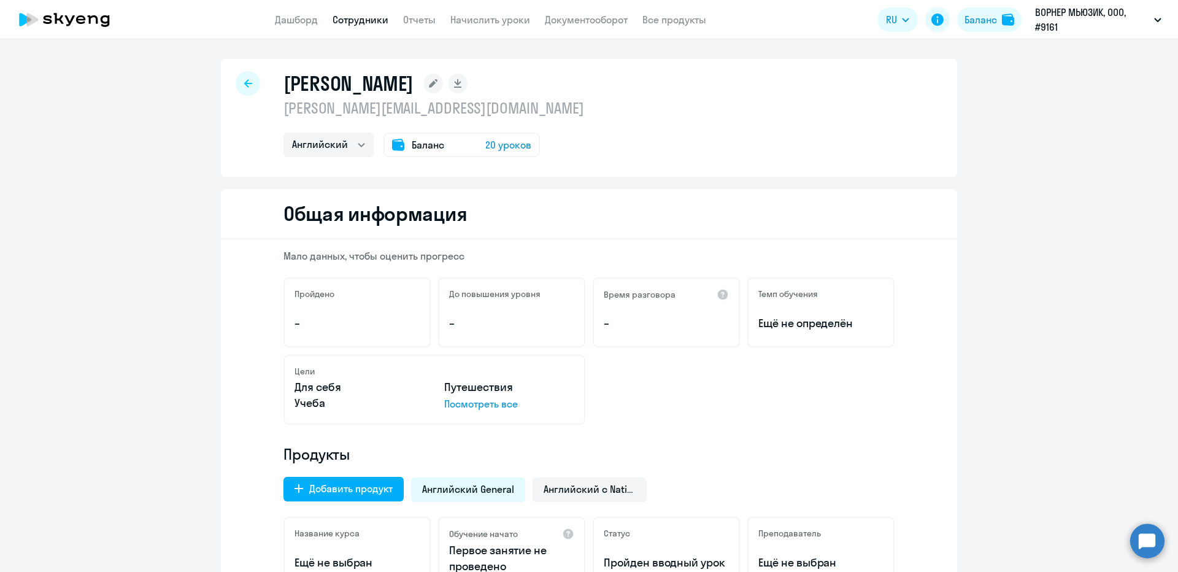
click at [366, 120] on div "[PERSON_NAME] [PERSON_NAME][EMAIL_ADDRESS][DOMAIN_NAME] Английский Баланс 20 ур…" at bounding box center [433, 114] width 301 height 86
click at [373, 109] on p "[PERSON_NAME][EMAIL_ADDRESS][DOMAIN_NAME]" at bounding box center [433, 108] width 301 height 20
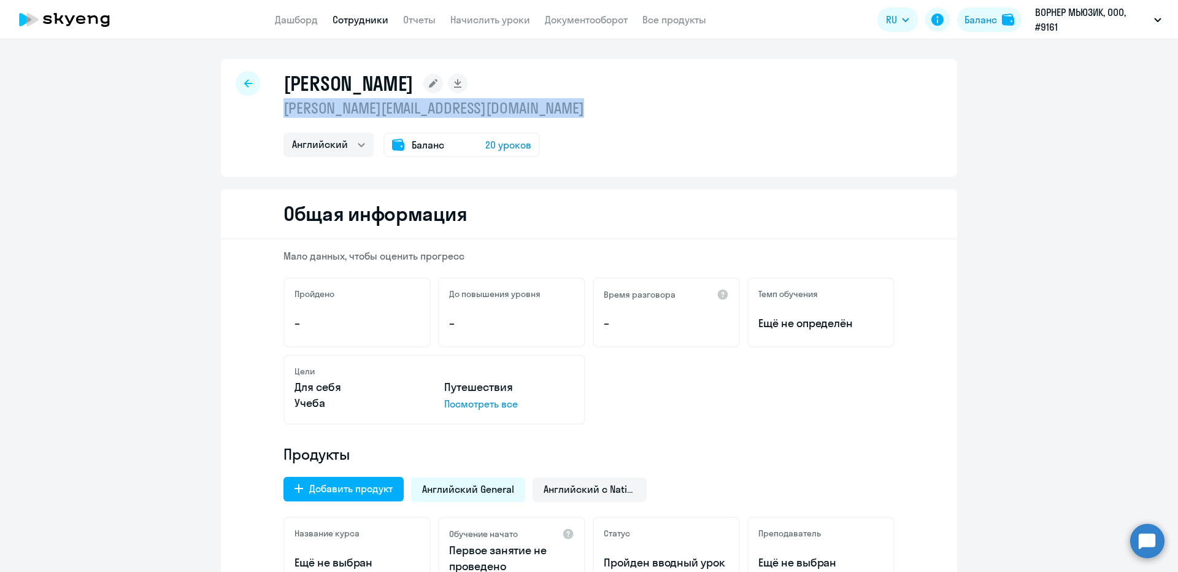
click at [373, 109] on p "[PERSON_NAME][EMAIL_ADDRESS][DOMAIN_NAME]" at bounding box center [433, 108] width 301 height 20
copy p "[PERSON_NAME][EMAIL_ADDRESS][DOMAIN_NAME]"
click at [358, 77] on h1 "[PERSON_NAME]" at bounding box center [348, 83] width 130 height 25
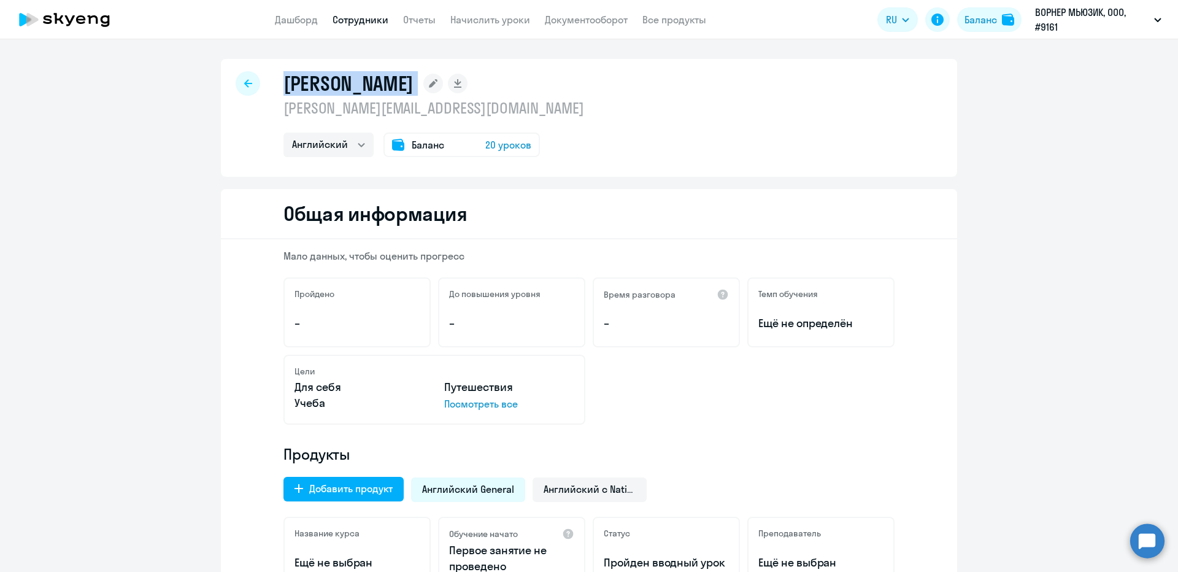
click at [358, 77] on h1 "[PERSON_NAME]" at bounding box center [348, 83] width 130 height 25
copy div "[PERSON_NAME]"
select select "english"
click at [413, 118] on div "[PERSON_NAME] [PERSON_NAME][EMAIL_ADDRESS][DOMAIN_NAME] Английский Баланс 20 ур…" at bounding box center [433, 114] width 301 height 86
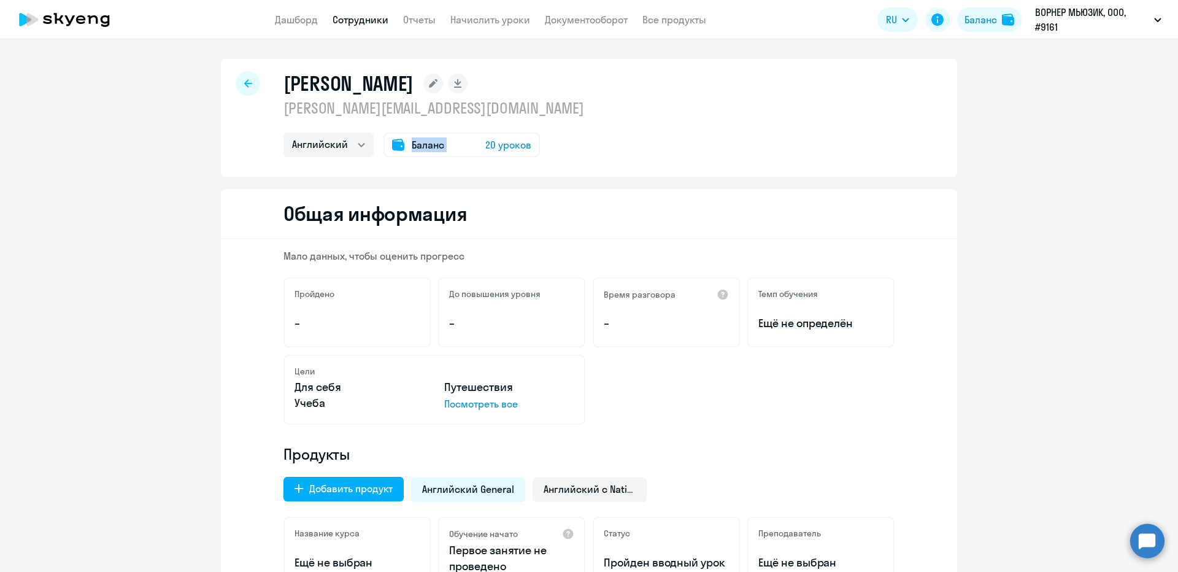
click at [413, 118] on div "[PERSON_NAME] [PERSON_NAME][EMAIL_ADDRESS][DOMAIN_NAME] Английский Баланс 20 ур…" at bounding box center [433, 114] width 301 height 86
copy span "Баланс"
click at [413, 116] on p "[PERSON_NAME][EMAIL_ADDRESS][DOMAIN_NAME]" at bounding box center [433, 108] width 301 height 20
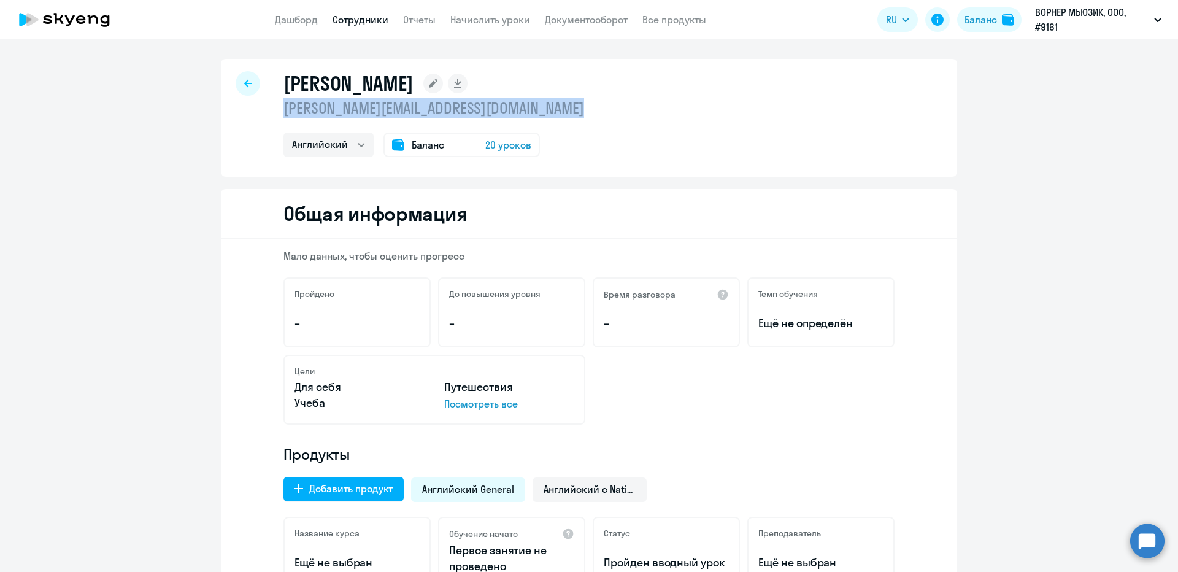
copy p "[PERSON_NAME][EMAIL_ADDRESS][DOMAIN_NAME]"
